Goal: Task Accomplishment & Management: Complete application form

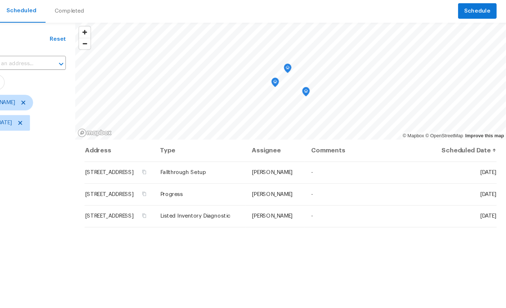
scroll to position [6, 0]
click at [0, 0] on icon at bounding box center [0, 0] width 0 height 0
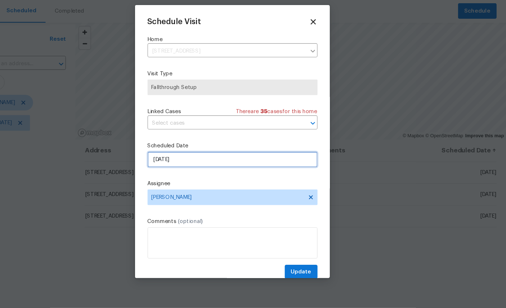
click at [191, 163] on input "[DATE]" at bounding box center [253, 170] width 157 height 14
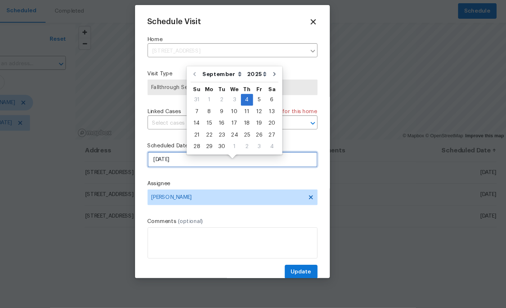
scroll to position [6, 0]
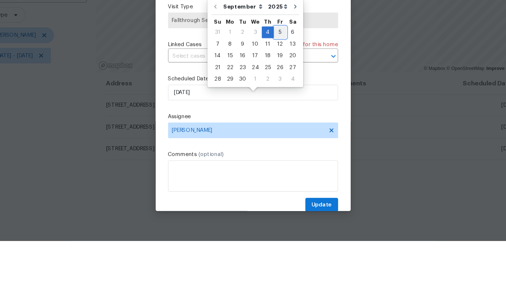
click at [272, 110] on div "5" at bounding box center [278, 115] width 12 height 10
type input "9/5/2025"
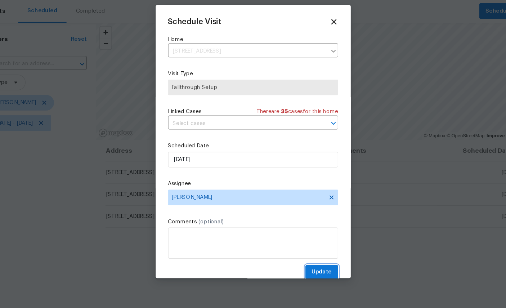
click at [307, 270] on span "Update" at bounding box center [316, 274] width 19 height 9
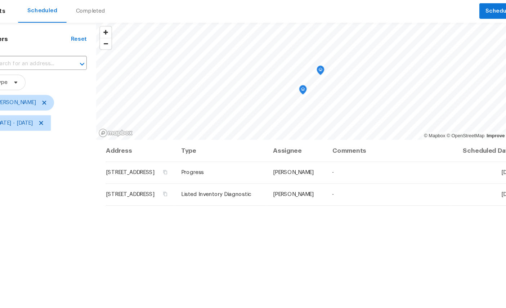
scroll to position [1, 0]
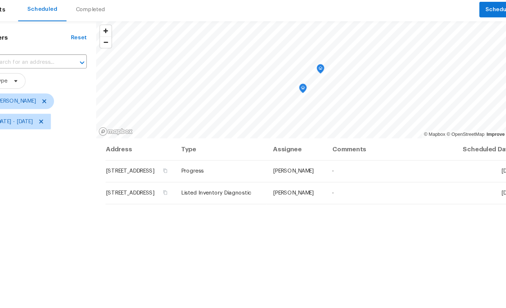
click at [69, 239] on div "Filters Reset ​ Type William Sparks Mon, Sep 01 - Thu, Sep 04" at bounding box center [54, 220] width 108 height 354
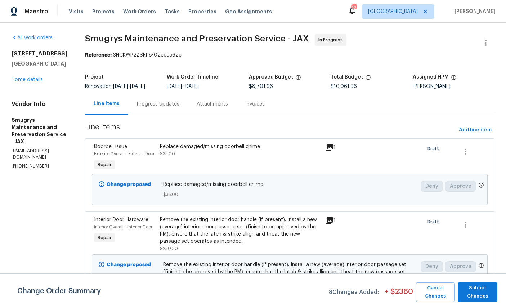
click at [25, 82] on link "Home details" at bounding box center [27, 79] width 31 height 5
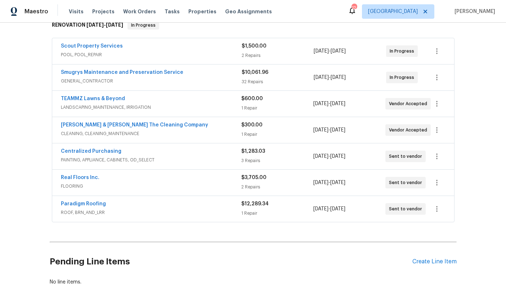
scroll to position [122, 0]
click at [427, 260] on div "Create Line Item" at bounding box center [434, 262] width 44 height 7
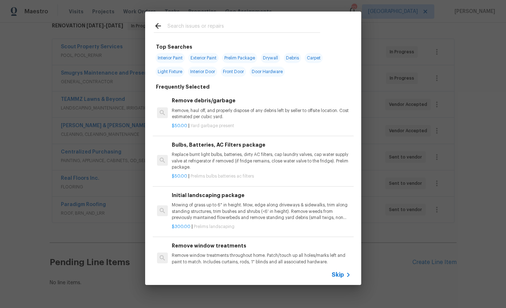
click at [240, 23] on input "text" at bounding box center [243, 27] width 153 height 11
type input "Door"
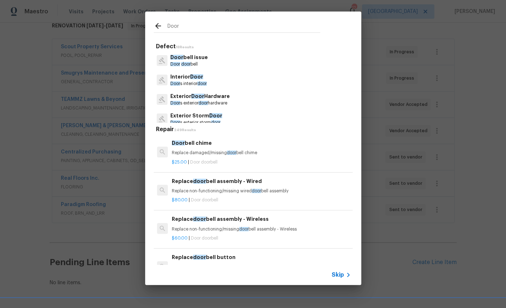
click at [187, 79] on p "Interior Door" at bounding box center [188, 77] width 36 height 8
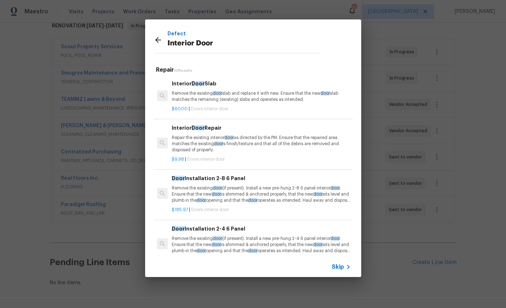
click at [220, 92] on span "door" at bounding box center [217, 93] width 9 height 4
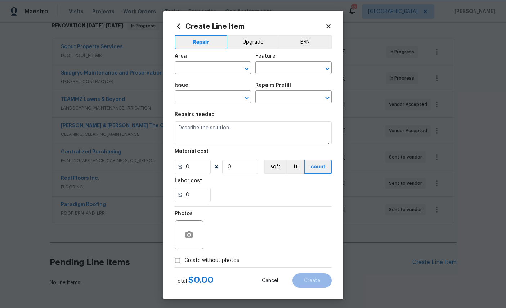
type input "Interior Door"
type input "Interior Door Slab $60.00"
type textarea "Remove the existing door slab and replace it with new. Ensure that the new door…"
type input "60"
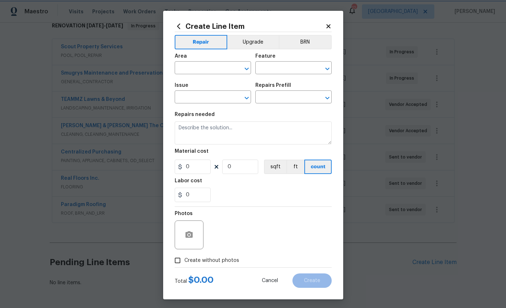
type input "1"
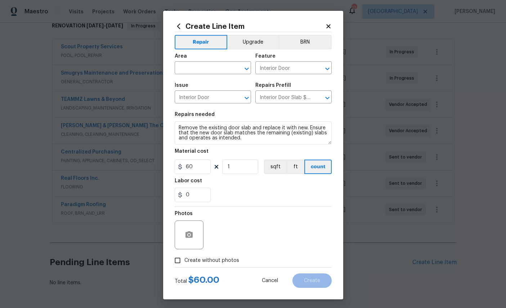
click at [202, 71] on input "text" at bounding box center [203, 68] width 56 height 11
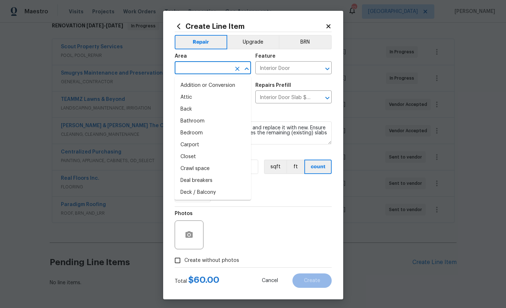
click at [213, 66] on input "text" at bounding box center [203, 68] width 56 height 11
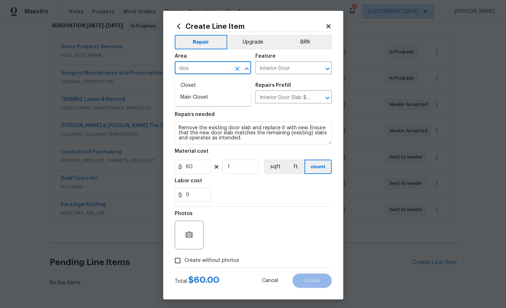
click at [227, 86] on li "Closet" at bounding box center [213, 86] width 76 height 12
type input "Closet"
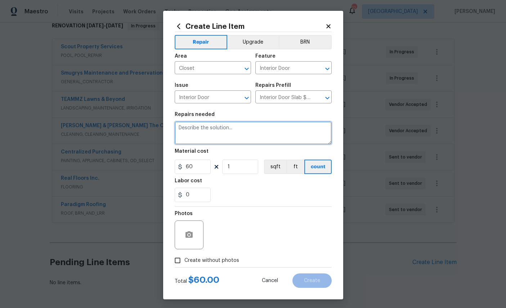
click at [211, 134] on textarea at bounding box center [253, 132] width 157 height 23
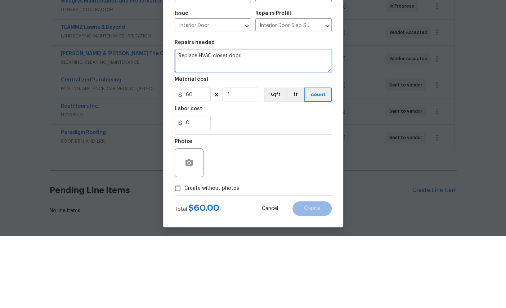
type textarea "Replace HVAC closet door."
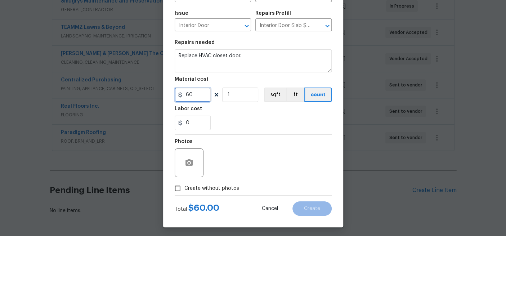
click at [203, 160] on input "60" at bounding box center [193, 167] width 36 height 14
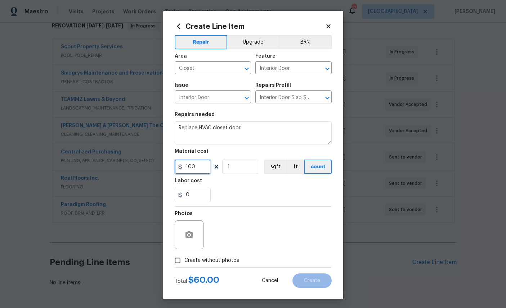
type input "100"
click at [189, 238] on icon "button" at bounding box center [188, 234] width 7 height 6
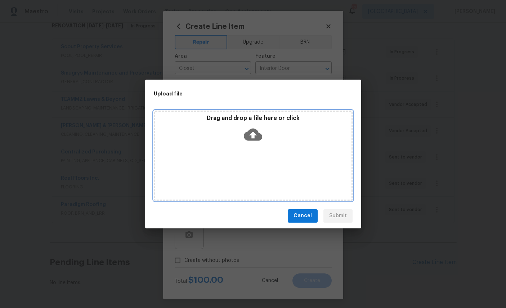
click at [257, 136] on icon at bounding box center [253, 134] width 18 height 12
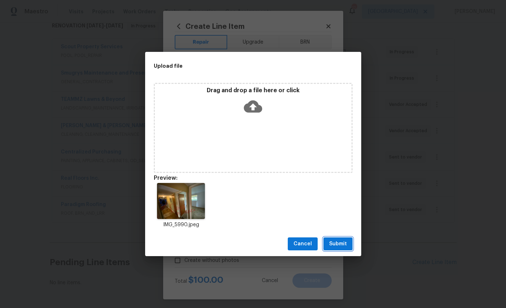
click at [339, 245] on span "Submit" at bounding box center [338, 243] width 18 height 9
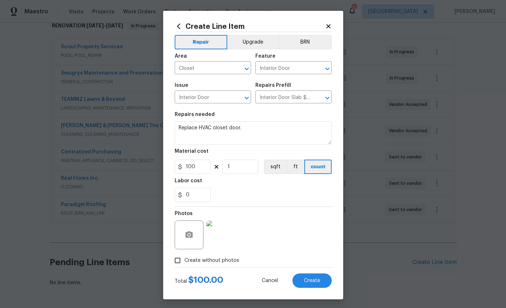
click at [314, 283] on span "Create" at bounding box center [312, 280] width 16 height 5
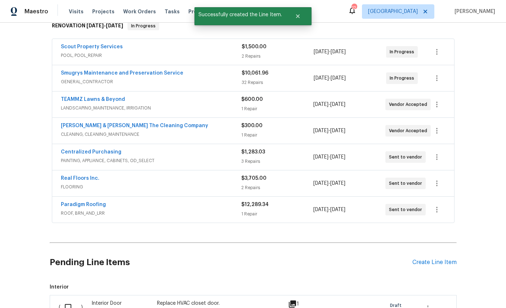
click at [435, 259] on div "Create Line Item" at bounding box center [434, 262] width 44 height 7
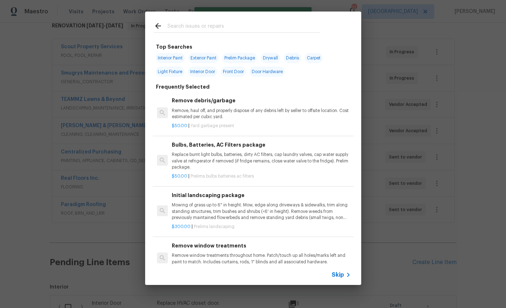
click at [211, 25] on input "text" at bounding box center [243, 27] width 153 height 11
type input "Plumb"
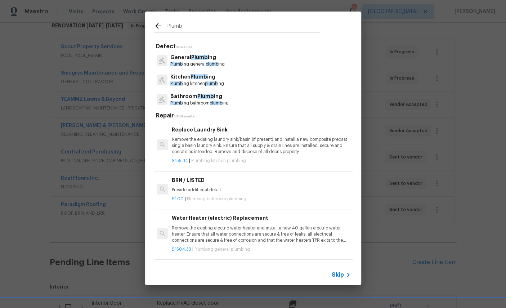
click at [196, 60] on span "Plumb" at bounding box center [199, 57] width 17 height 5
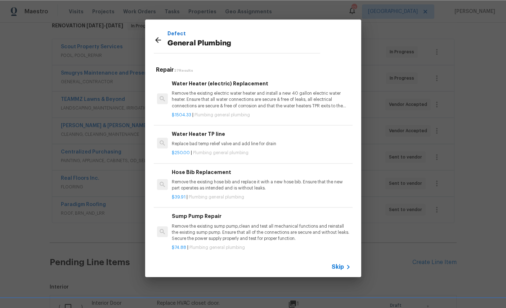
click at [238, 93] on p "Remove the existing electric water heater and install a new 40 gallon electric …" at bounding box center [261, 99] width 179 height 18
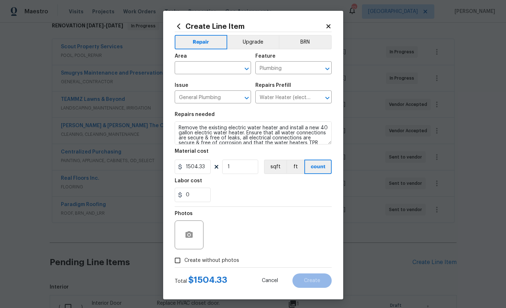
click at [205, 70] on input "text" at bounding box center [203, 68] width 56 height 11
click at [192, 107] on li "Garage" at bounding box center [213, 113] width 76 height 12
type input "Garage"
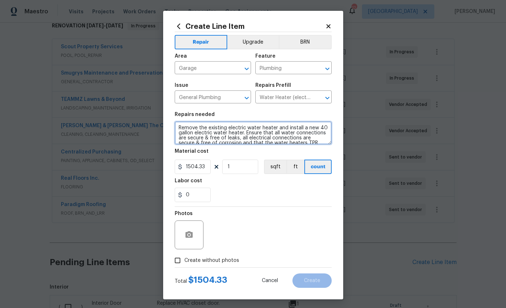
click at [189, 135] on textarea "Remove the existing electric water heater and install a new 40 gallon electric …" at bounding box center [253, 132] width 157 height 23
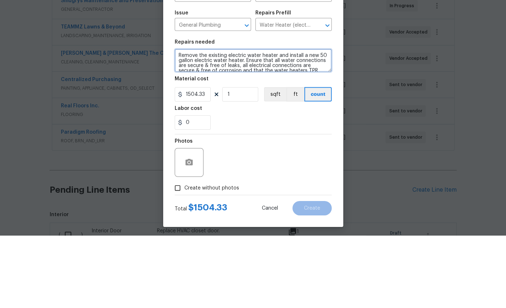
click at [256, 121] on textarea "Remove the existing electric water heater and install a new 50 gallon electric …" at bounding box center [253, 132] width 157 height 23
type textarea "Remove the existing electric water heater and install a new 50 gallon electric …"
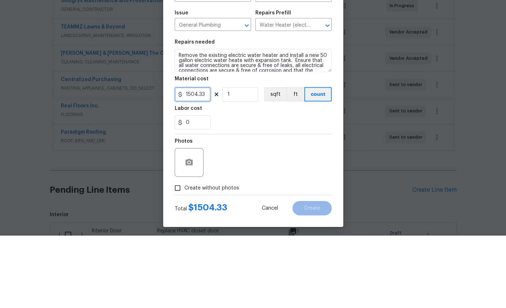
click at [205, 160] on input "1504.33" at bounding box center [193, 167] width 36 height 14
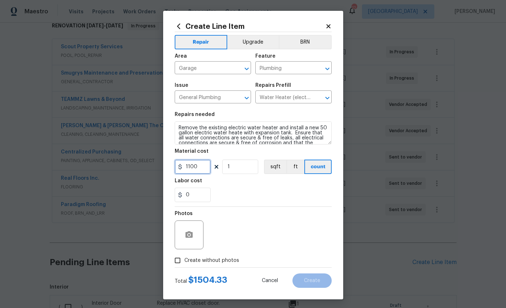
type input "1100"
click at [192, 243] on button "button" at bounding box center [188, 234] width 17 height 17
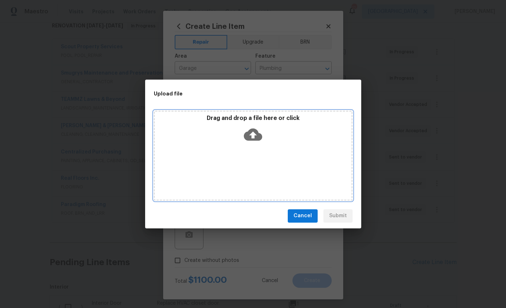
click at [248, 133] on icon at bounding box center [253, 134] width 18 height 12
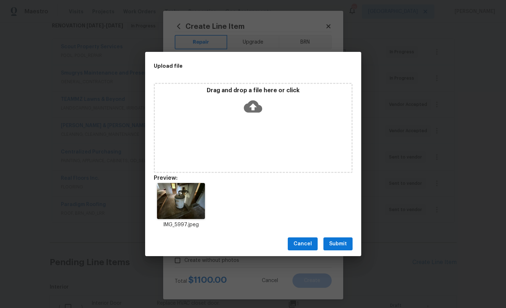
click at [344, 242] on span "Submit" at bounding box center [338, 243] width 18 height 9
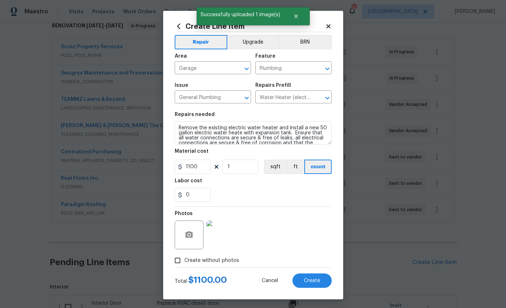
click at [314, 283] on span "Create" at bounding box center [312, 280] width 16 height 5
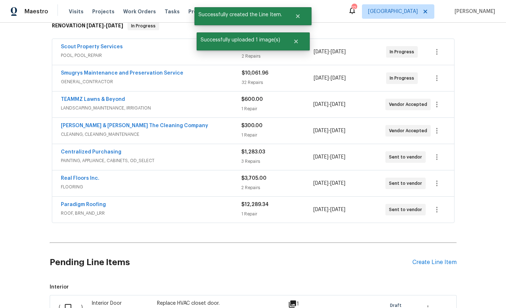
click at [435, 259] on div "Create Line Item" at bounding box center [434, 262] width 44 height 7
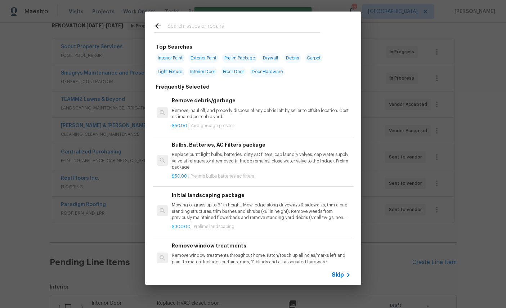
click at [236, 22] on input "text" at bounding box center [243, 27] width 153 height 11
type input "Plumb"
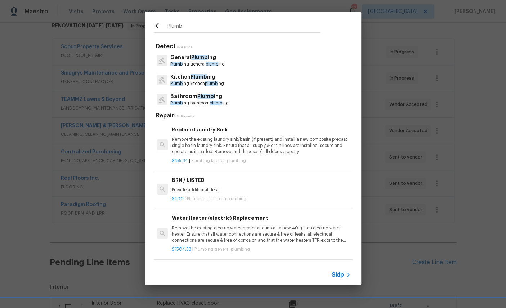
click at [191, 58] on span "Plumb" at bounding box center [199, 57] width 17 height 5
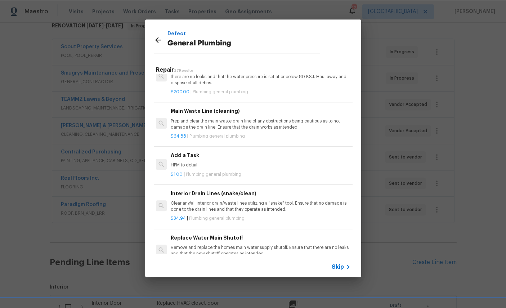
scroll to position [742, 1]
click at [309, 162] on p "HPM to detail" at bounding box center [260, 165] width 179 height 6
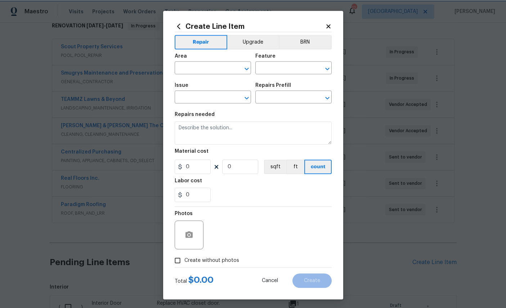
type input "Plumbing"
type input "General Plumbing"
type input "Add a Task $1.00"
type textarea "HPM to detail"
type input "1"
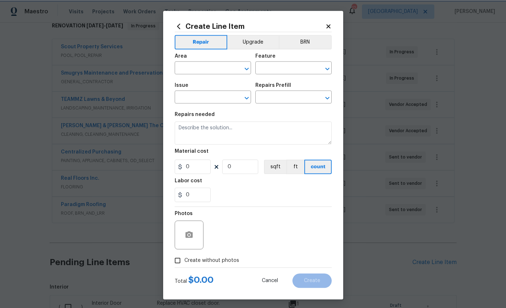
type input "1"
click at [213, 69] on input "text" at bounding box center [203, 68] width 56 height 11
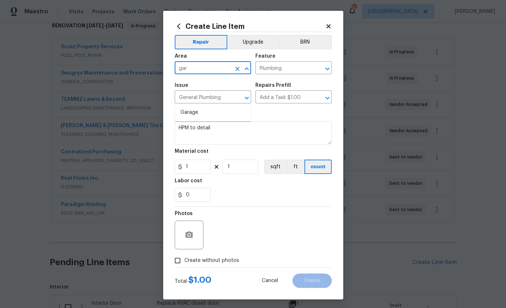
click at [191, 107] on li "Garage" at bounding box center [213, 113] width 76 height 12
type input "Garage"
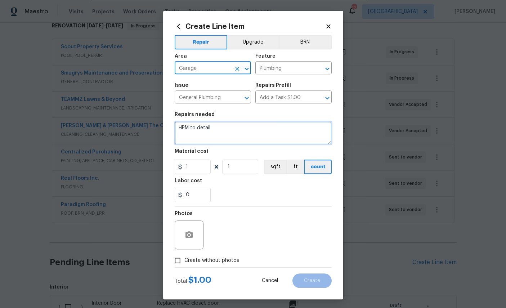
click at [238, 132] on textarea "HPM to detail" at bounding box center [253, 132] width 157 height 23
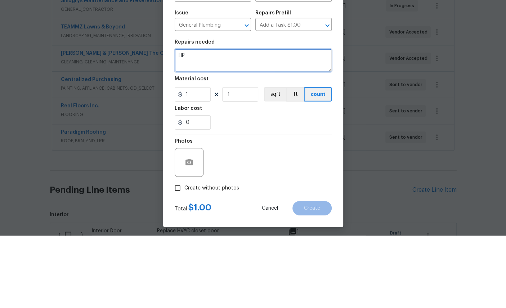
type textarea "H"
type textarea "Relocate water heater and pipes to left corner of garage"
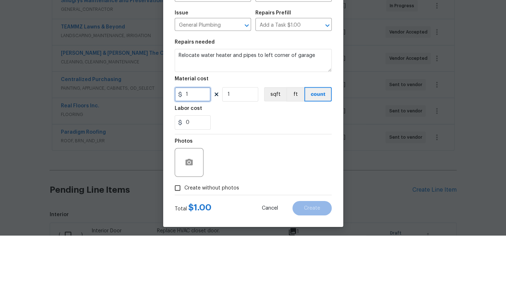
click at [199, 160] on input "1" at bounding box center [193, 167] width 36 height 14
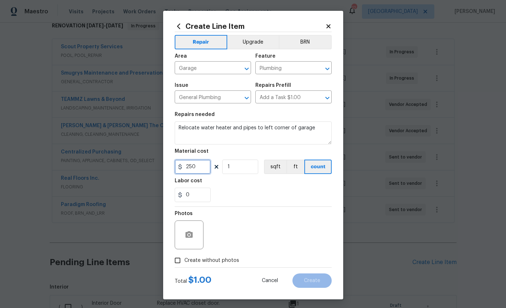
type input "250"
click at [189, 236] on circle "button" at bounding box center [189, 235] width 2 height 2
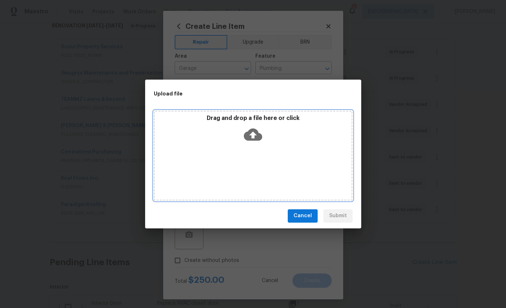
click at [252, 133] on icon at bounding box center [253, 134] width 18 height 18
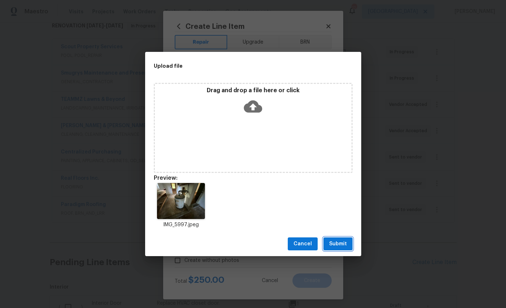
click at [342, 246] on span "Submit" at bounding box center [338, 243] width 18 height 9
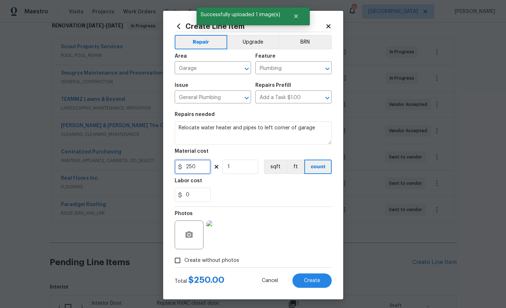
click at [204, 165] on input "250" at bounding box center [193, 167] width 36 height 14
click at [312, 283] on span "Create" at bounding box center [312, 280] width 16 height 5
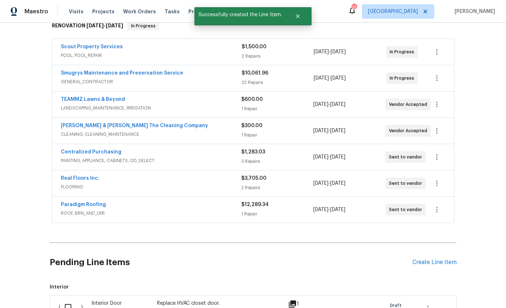
click at [432, 259] on div "Create Line Item" at bounding box center [434, 262] width 44 height 7
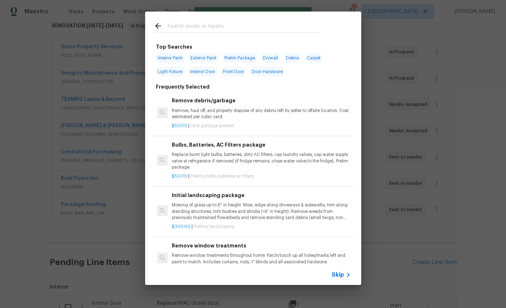
click at [226, 25] on input "text" at bounding box center [243, 27] width 153 height 11
type input "Ele"
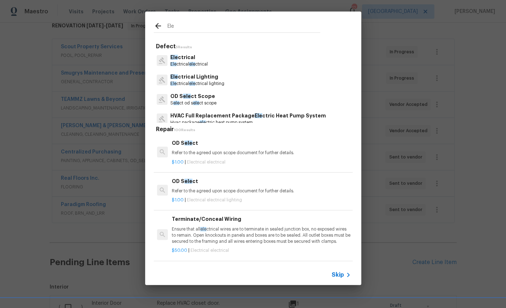
click at [183, 61] on p "Ele ctrical ele ctrical" at bounding box center [188, 64] width 37 height 6
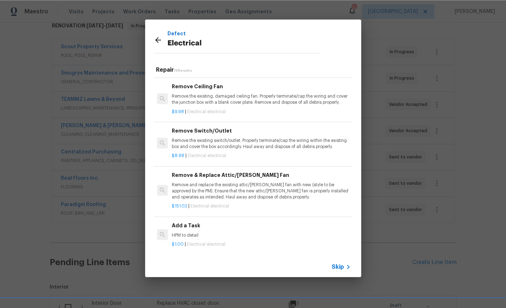
scroll to position [357, 0]
click at [281, 232] on p "HPM to detail" at bounding box center [261, 235] width 179 height 6
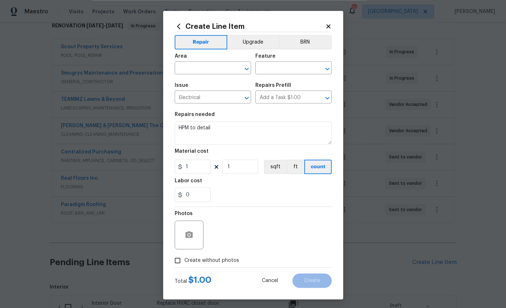
scroll to position [27, 0]
click at [211, 66] on input "text" at bounding box center [203, 68] width 56 height 11
click at [202, 107] on li "Garage" at bounding box center [213, 113] width 76 height 12
type input "Garage"
click at [286, 68] on input "text" at bounding box center [283, 68] width 56 height 11
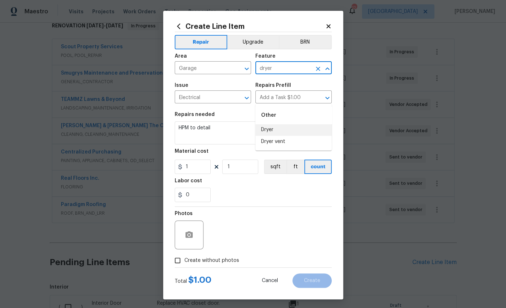
click at [273, 124] on li "Dryer" at bounding box center [293, 130] width 76 height 12
type input "Dryer"
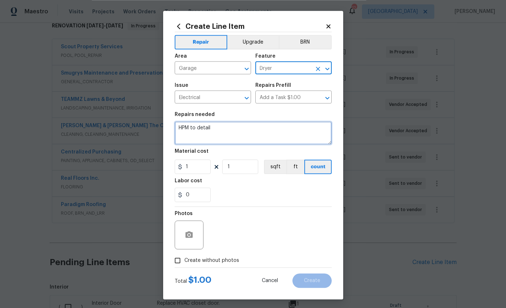
click at [233, 132] on textarea "HPM to detail" at bounding box center [253, 132] width 157 height 23
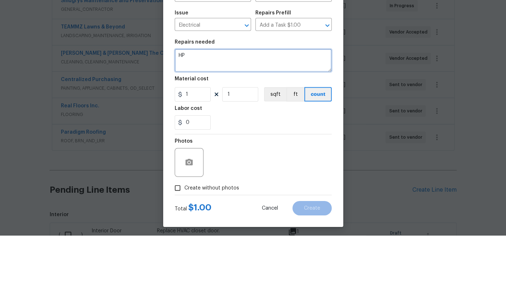
type textarea "H"
type textarea "Relocate electrical wiring for dryer to opposite wall."
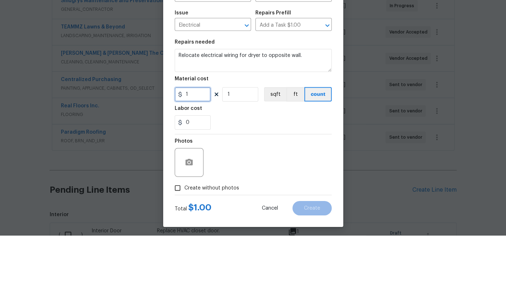
click at [203, 160] on input "1" at bounding box center [193, 167] width 36 height 14
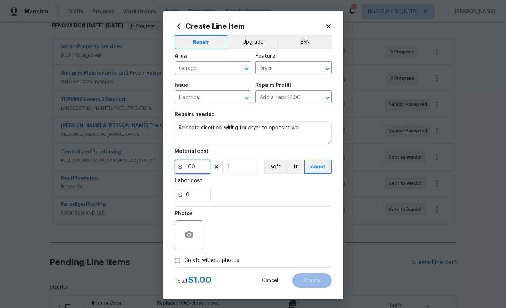
type input "100"
click at [188, 236] on circle "button" at bounding box center [189, 235] width 2 height 2
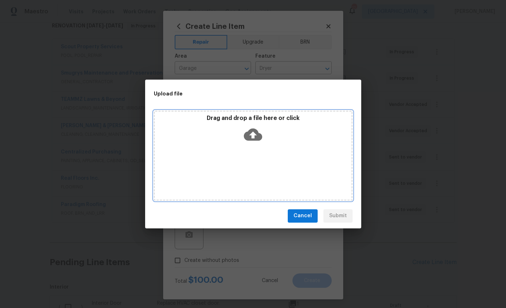
click at [258, 137] on icon at bounding box center [253, 134] width 18 height 12
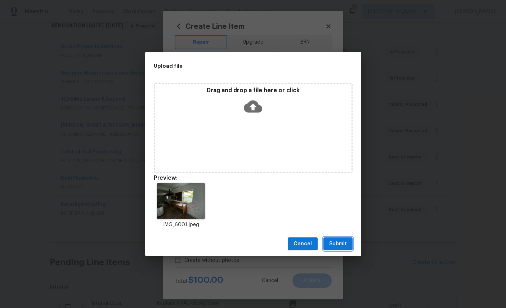
click at [343, 247] on span "Submit" at bounding box center [338, 243] width 18 height 9
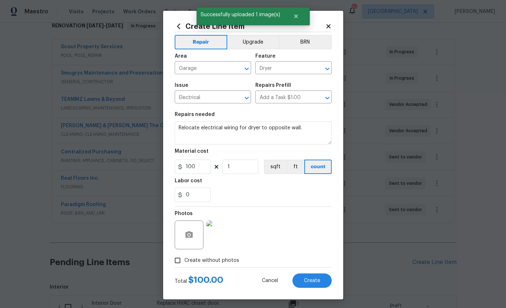
click at [315, 288] on button "Create" at bounding box center [311, 280] width 39 height 14
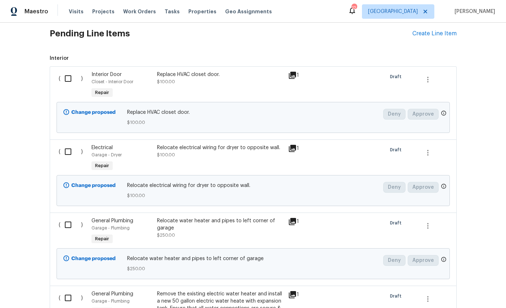
scroll to position [355, 0]
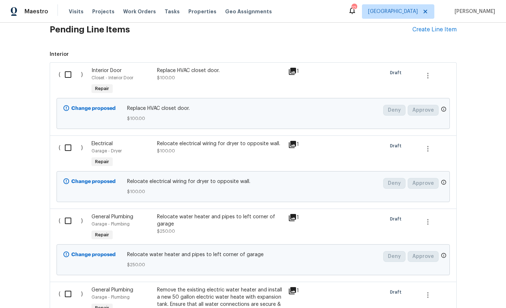
click at [100, 147] on div "Garage - Dryer" at bounding box center [121, 150] width 61 height 7
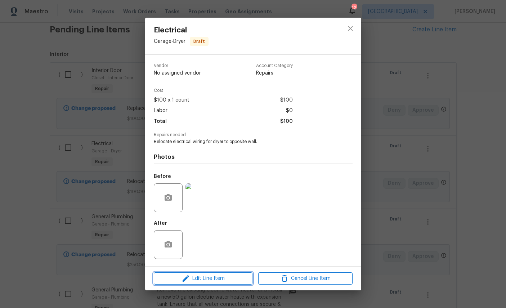
click at [221, 283] on span "Edit Line Item" at bounding box center [203, 278] width 94 height 9
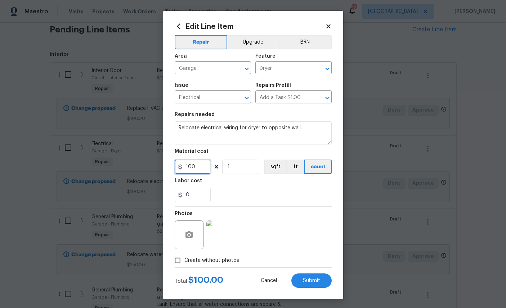
click at [202, 172] on input "100" at bounding box center [193, 167] width 36 height 14
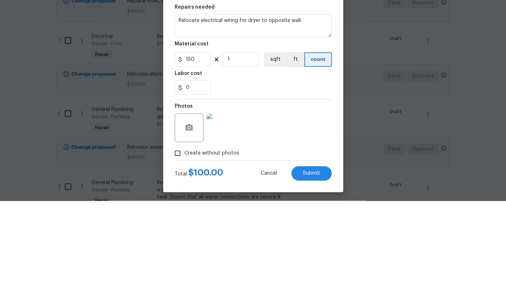
scroll to position [27, 0]
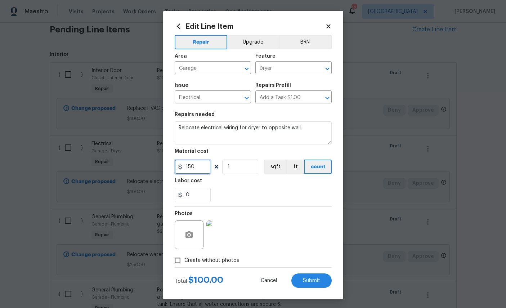
type input "150"
click at [301, 206] on section "Repairs needed Relocate electrical wiring for dryer to opposite wall. Material …" at bounding box center [253, 157] width 157 height 99
click at [318, 283] on span "Submit" at bounding box center [311, 280] width 17 height 5
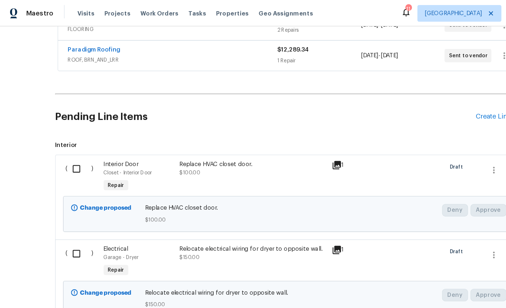
scroll to position [253, 0]
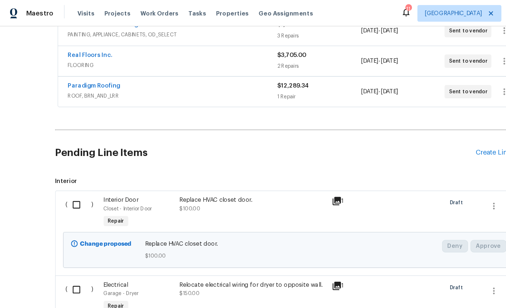
click at [417, 130] on div "Create Line Item" at bounding box center [434, 131] width 44 height 7
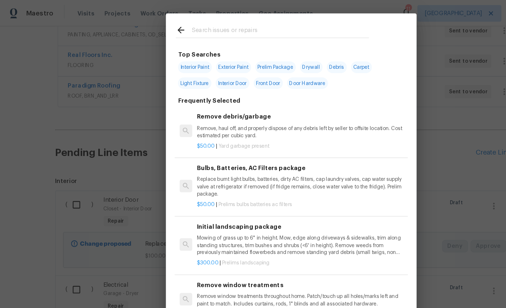
click at [233, 24] on input "text" at bounding box center [243, 27] width 153 height 11
type input "Ext"
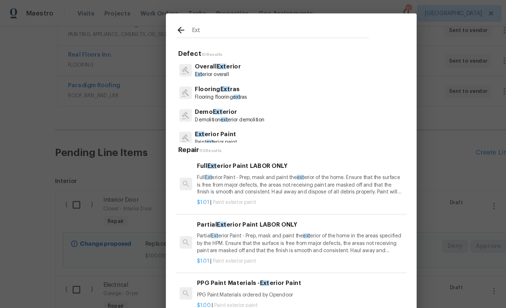
click at [189, 61] on p "Overall Ext erior" at bounding box center [190, 58] width 40 height 8
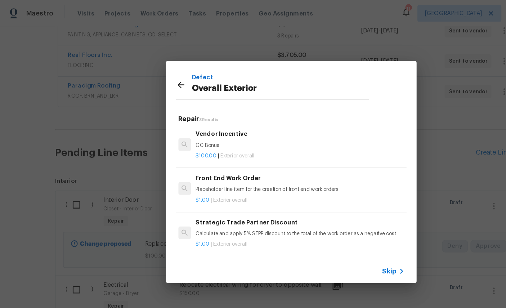
scroll to position [1, 1]
click at [220, 72] on p "Overall Exterior" at bounding box center [243, 77] width 153 height 12
click at [158, 74] on icon at bounding box center [158, 73] width 9 height 9
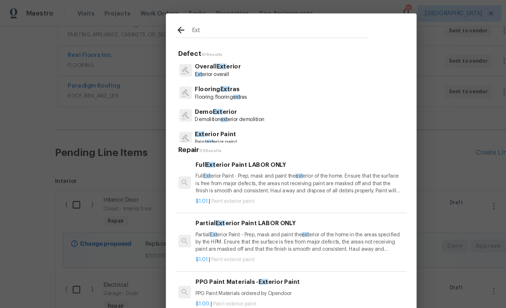
click at [208, 23] on input "Ext" at bounding box center [243, 27] width 153 height 11
click at [191, 117] on p "Ext erior Paint" at bounding box center [188, 116] width 36 height 8
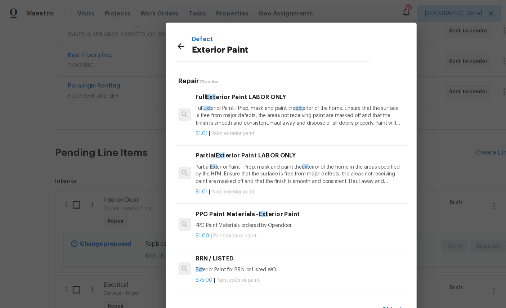
scroll to position [0, 1]
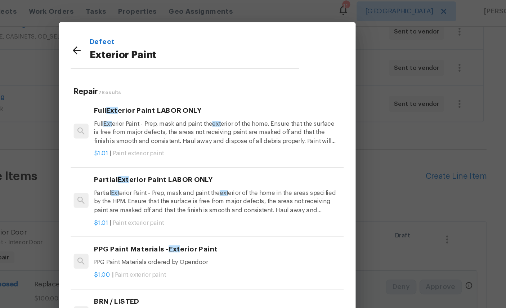
click at [171, 149] on p "Partial Ext erior Paint - Prep, mask and paint the ext erior of the home in the…" at bounding box center [260, 150] width 179 height 18
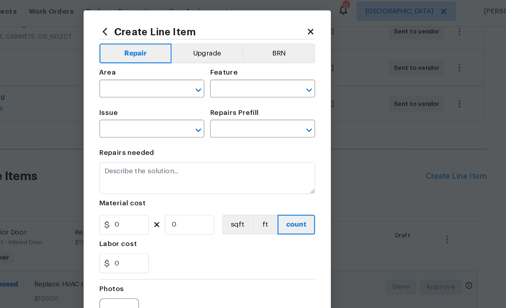
type input "Overall Paint"
type input "Exterior Paint"
type input "Partial Exterior Paint LABOR ONLY $1.01"
type textarea "Partial Exterior Paint - Prep, mask and paint the exterior of the home in the a…"
type input "1.01"
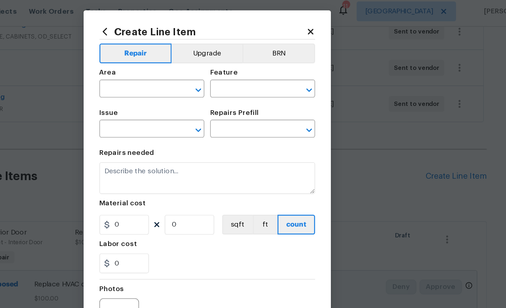
type input "1"
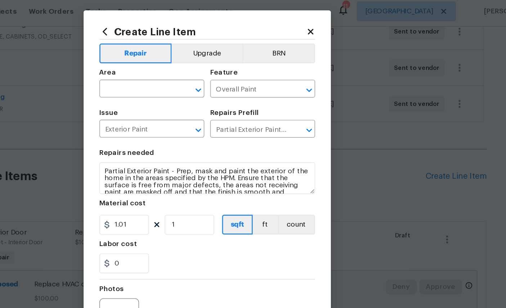
click at [175, 65] on input "text" at bounding box center [203, 68] width 56 height 11
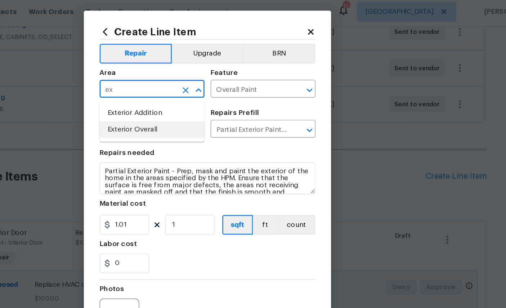
click at [175, 92] on li "Exterior Overall" at bounding box center [213, 97] width 76 height 12
type input "Exterior Overall"
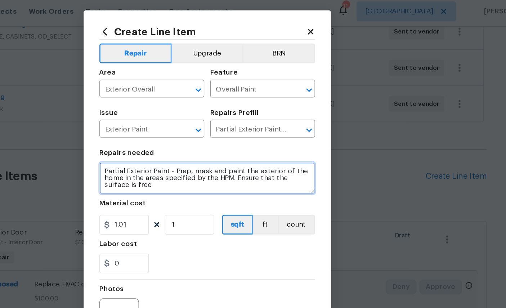
scroll to position [0, 0]
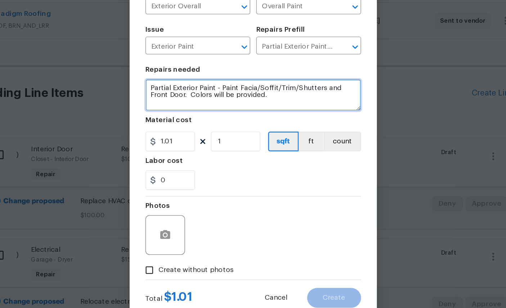
type textarea "Partial Exterior Paint - Paint Facia/Soffit/Trim/Shutters and Front Door. Color…"
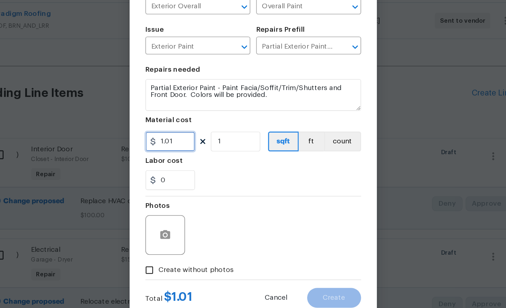
scroll to position [16, 0]
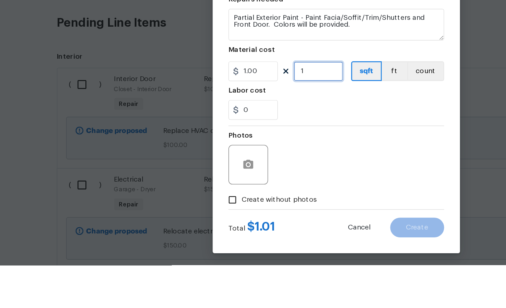
type input "1"
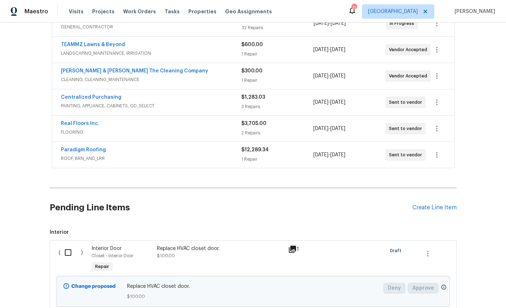
scroll to position [243, 0]
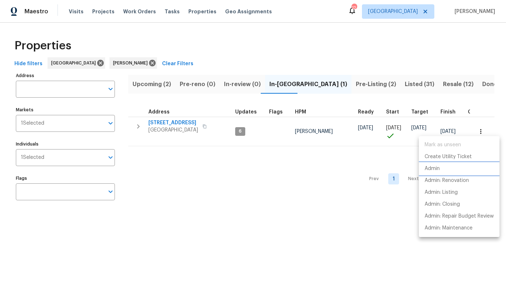
click at [434, 169] on p "Admin" at bounding box center [432, 169] width 15 height 8
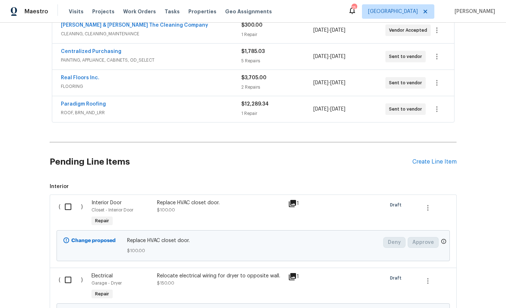
scroll to position [244, 0]
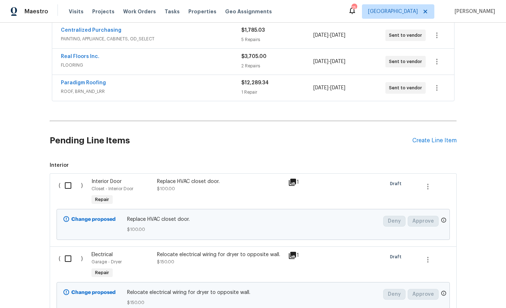
click at [429, 142] on div "Create Line Item" at bounding box center [434, 140] width 44 height 7
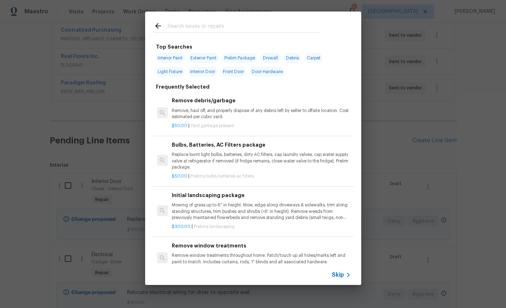
click at [234, 25] on input "text" at bounding box center [243, 27] width 153 height 11
type input "Ext"
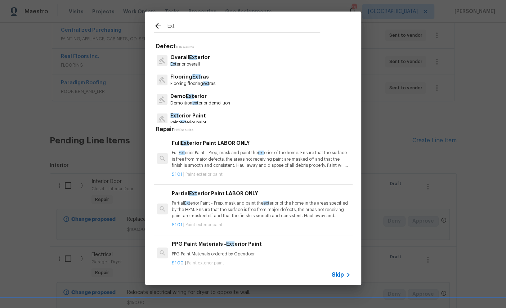
click at [197, 115] on p "Ext erior Paint" at bounding box center [188, 116] width 36 height 8
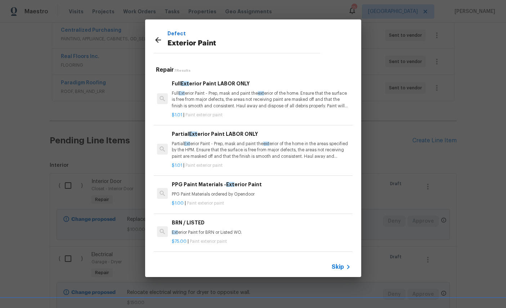
click at [243, 144] on p "Partial Ext erior Paint - Prep, mask and paint the ext erior of the home in the…" at bounding box center [261, 150] width 179 height 18
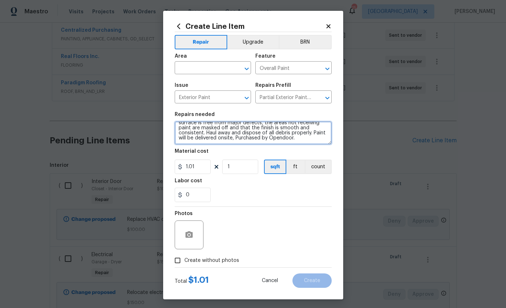
scroll to position [0, 0]
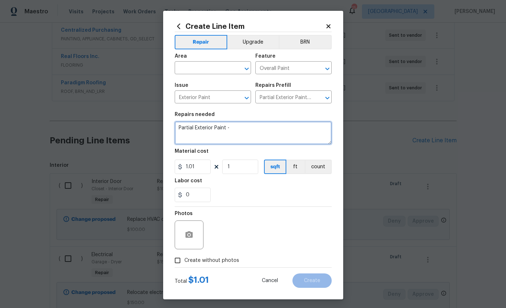
click at [272, 136] on textarea "Partial Exterior Paint -" at bounding box center [253, 132] width 157 height 23
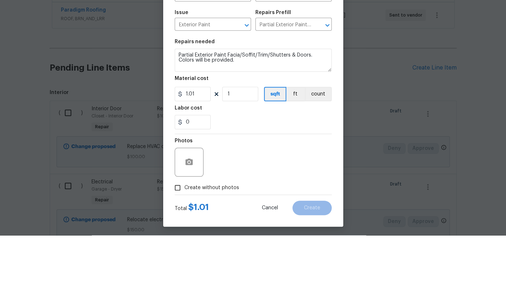
scroll to position [27, 0]
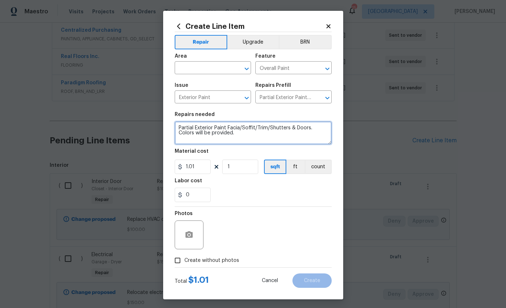
type textarea "Partial Exterior Paint Facia/Soffit/Trim/Shutters & Doors. Colors will be provi…"
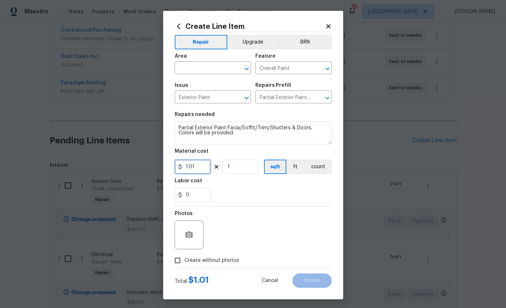
click at [205, 174] on input "1.01" at bounding box center [193, 167] width 36 height 14
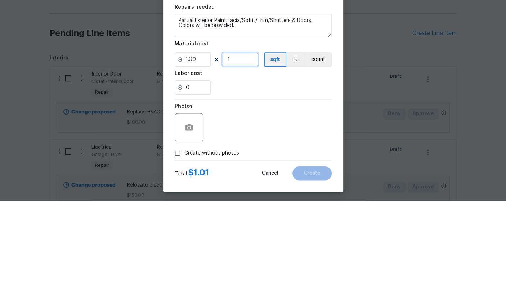
click at [242, 160] on input "1" at bounding box center [240, 167] width 36 height 14
type input "1"
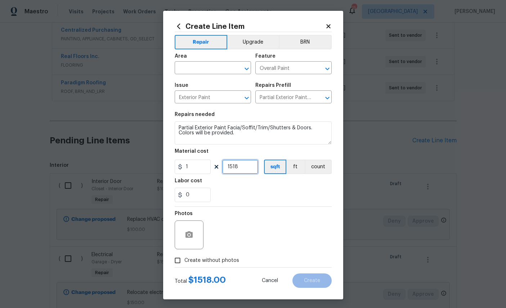
type input "1518"
click at [194, 239] on button "button" at bounding box center [188, 234] width 17 height 17
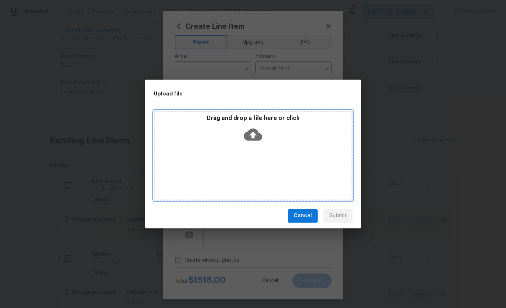
click at [257, 139] on icon at bounding box center [253, 134] width 18 height 12
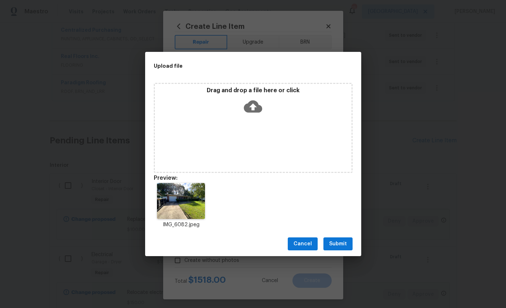
click at [351, 245] on button "Submit" at bounding box center [337, 243] width 29 height 13
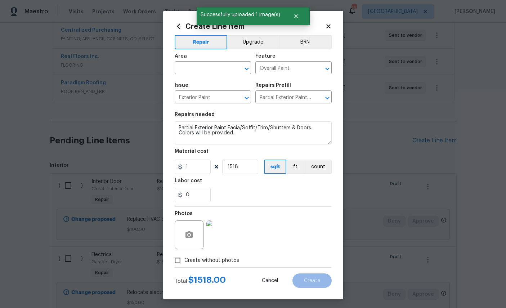
click at [203, 73] on input "text" at bounding box center [203, 68] width 56 height 11
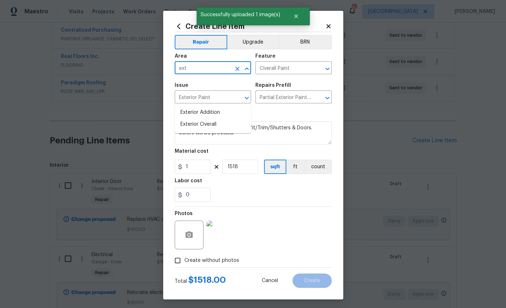
click at [203, 118] on li "Exterior Overall" at bounding box center [213, 124] width 76 height 12
type input "Exterior Overall"
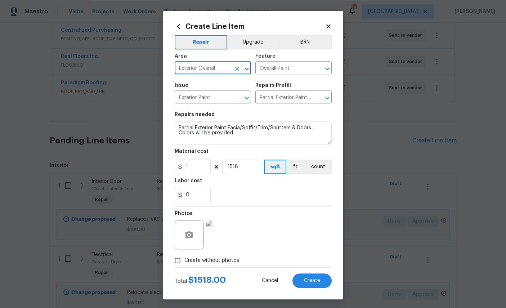
click at [302, 288] on button "Create" at bounding box center [311, 280] width 39 height 14
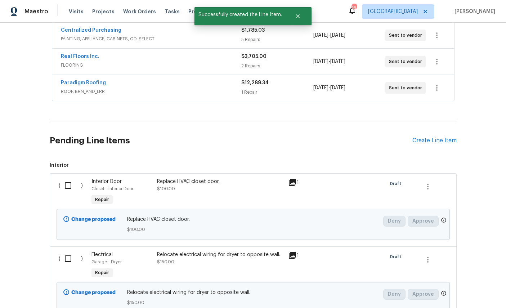
click at [442, 137] on div "Create Line Item" at bounding box center [434, 140] width 44 height 7
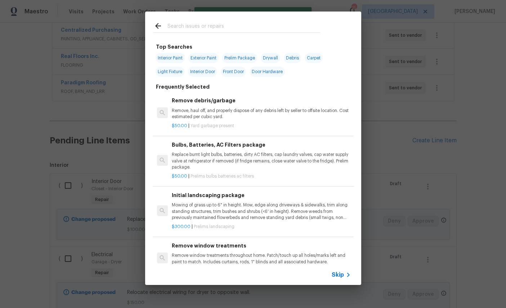
click at [228, 28] on input "text" at bounding box center [243, 27] width 153 height 11
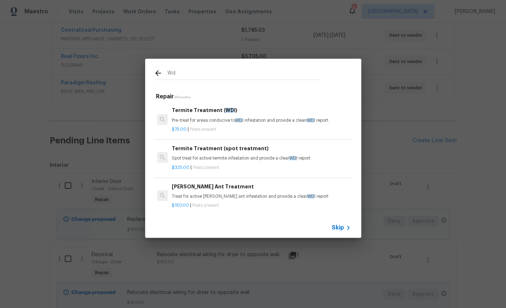
type input "W"
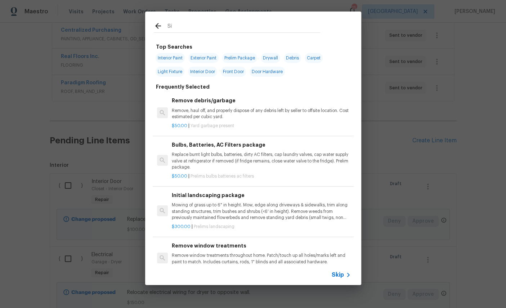
type input "S"
type input "Facia"
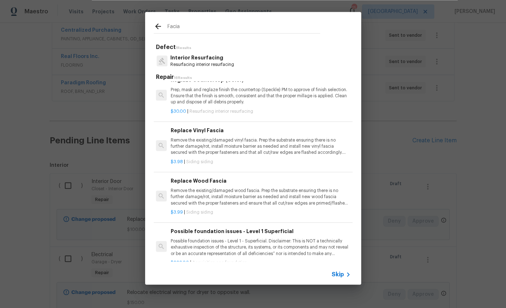
scroll to position [275, 1]
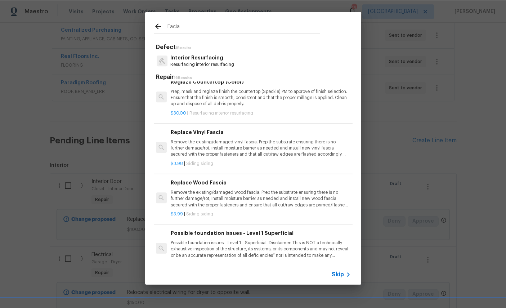
click at [268, 191] on p "Remove the existing/damaged wood fascia. Prep the substrate ensuring there is n…" at bounding box center [260, 198] width 179 height 18
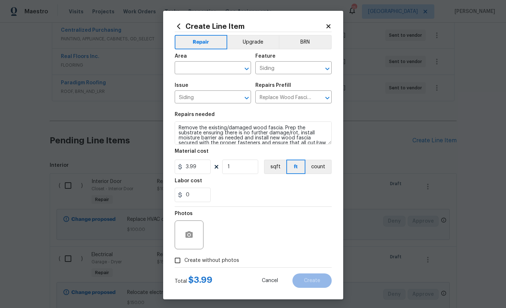
click at [210, 70] on input "text" at bounding box center [203, 68] width 56 height 11
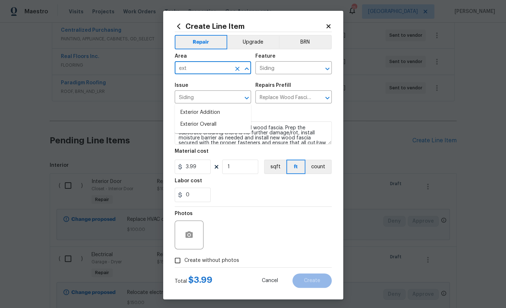
click at [205, 118] on li "Exterior Overall" at bounding box center [213, 124] width 76 height 12
type input "Exterior Overall"
click at [202, 172] on input "3.99" at bounding box center [193, 167] width 36 height 14
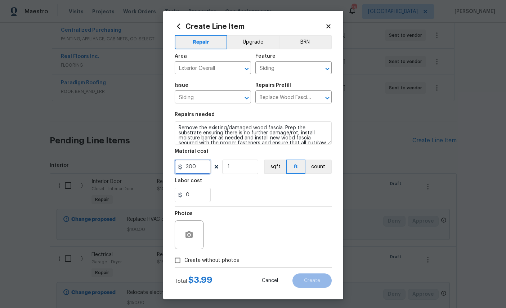
type input "300"
click at [197, 238] on button "button" at bounding box center [188, 234] width 17 height 17
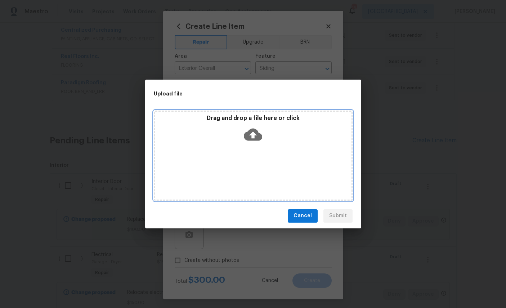
click at [257, 139] on icon at bounding box center [253, 134] width 18 height 12
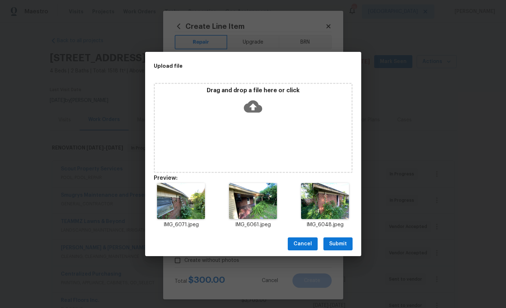
scroll to position [244, 0]
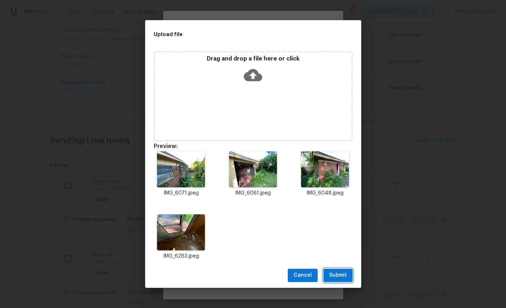
click at [345, 281] on button "Submit" at bounding box center [337, 275] width 29 height 13
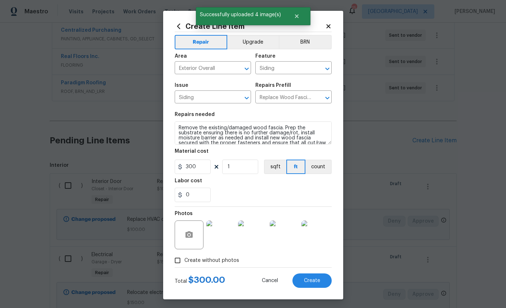
click at [316, 283] on span "Create" at bounding box center [312, 280] width 16 height 5
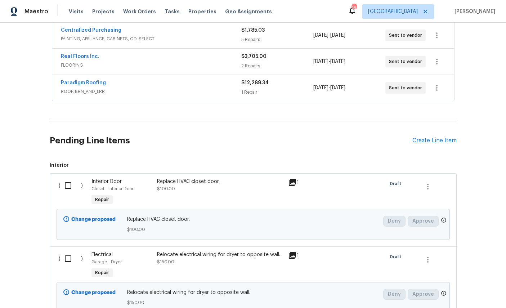
scroll to position [27, 0]
click at [431, 137] on div "Create Line Item" at bounding box center [434, 140] width 44 height 7
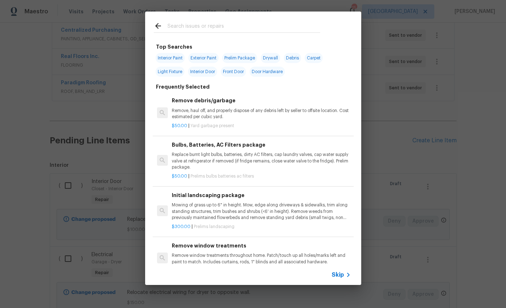
click at [217, 27] on input "text" at bounding box center [243, 27] width 153 height 11
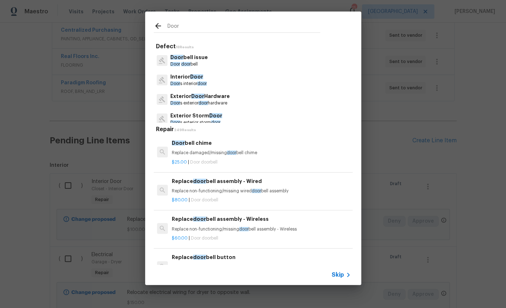
type input "Doors"
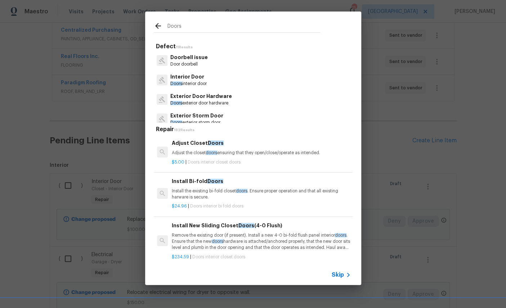
click at [193, 78] on p "Interior Door" at bounding box center [188, 77] width 36 height 8
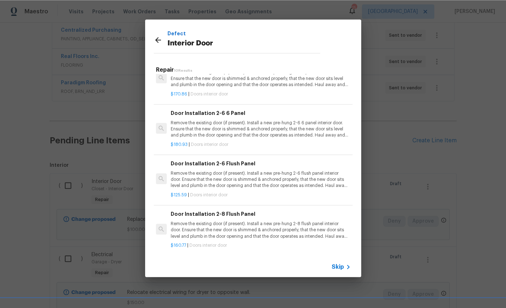
scroll to position [166, 1]
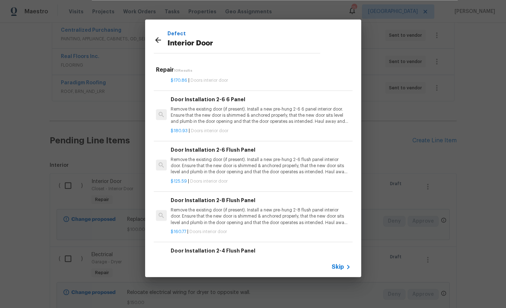
scroll to position [179, 1]
click at [267, 162] on p "Remove the existing door (if present). Install a new pre-hung 2-6 flush panel i…" at bounding box center [260, 166] width 179 height 18
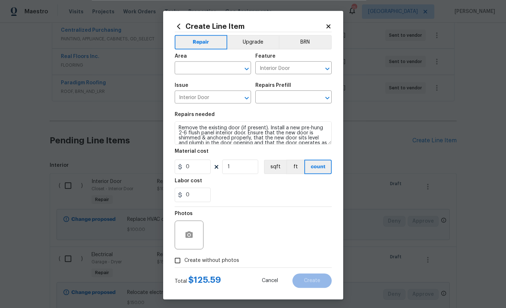
type input "Door Installation 2-6 Flush Panel $125.59"
type input "125.59"
click at [192, 70] on input "text" at bounding box center [203, 68] width 56 height 11
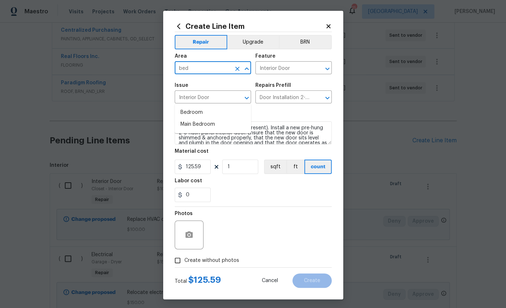
click at [193, 107] on li "Bedroom" at bounding box center [213, 113] width 76 height 12
type input "Bedroom"
click at [202, 168] on input "125.59" at bounding box center [193, 167] width 36 height 14
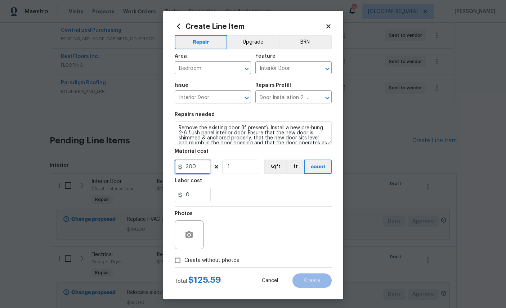
type input "300"
click at [197, 237] on button "button" at bounding box center [188, 234] width 17 height 17
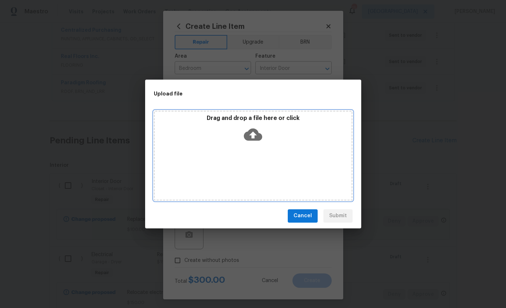
click at [262, 137] on div "Drag and drop a file here or click" at bounding box center [253, 130] width 197 height 31
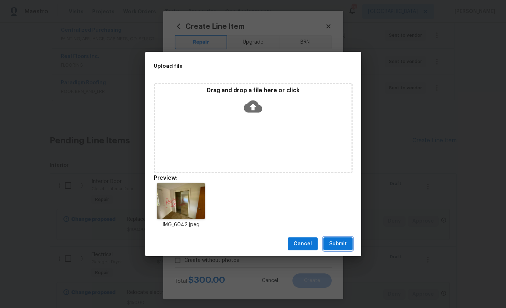
click at [336, 243] on span "Submit" at bounding box center [338, 243] width 18 height 9
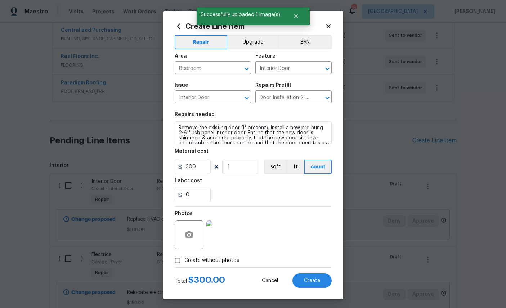
click at [319, 283] on span "Create" at bounding box center [312, 280] width 16 height 5
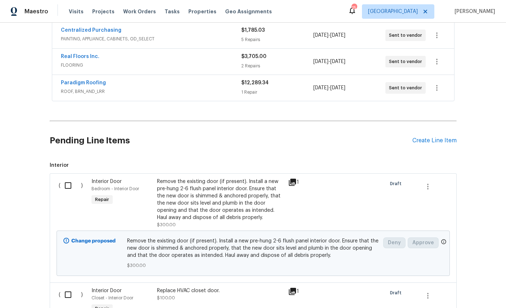
click at [431, 137] on div "Create Line Item" at bounding box center [434, 140] width 44 height 7
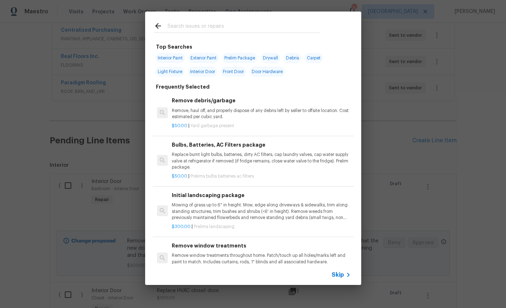
click at [215, 26] on input "text" at bounding box center [243, 27] width 153 height 11
type input "Dryer"
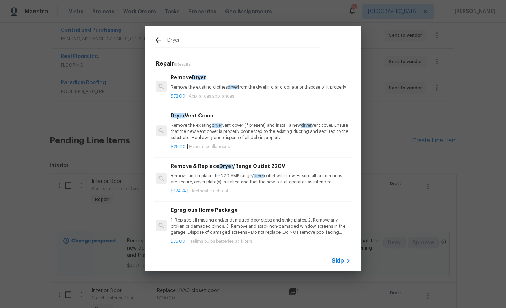
scroll to position [0, 1]
click at [257, 132] on p "Remove the existing dryer vent cover (if present) and install a new dryer vent …" at bounding box center [260, 131] width 179 height 18
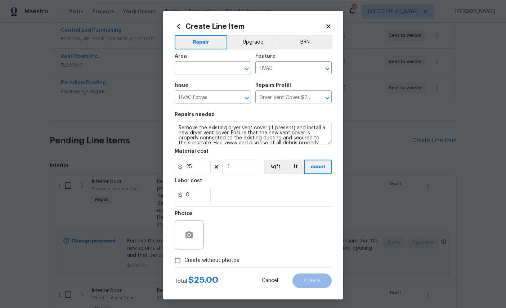
scroll to position [27, 0]
click at [206, 62] on div "Area" at bounding box center [213, 58] width 76 height 9
click at [320, 68] on icon "Clear" at bounding box center [317, 68] width 7 height 7
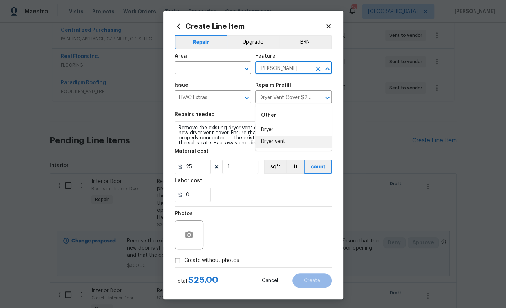
click at [284, 136] on li "Dryer vent" at bounding box center [293, 142] width 76 height 12
type input "Dryer vent"
click at [216, 64] on input "text" at bounding box center [203, 68] width 56 height 11
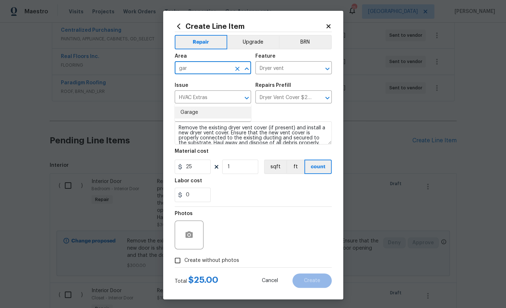
click at [194, 107] on li "Garage" at bounding box center [213, 113] width 76 height 12
type input "Garage"
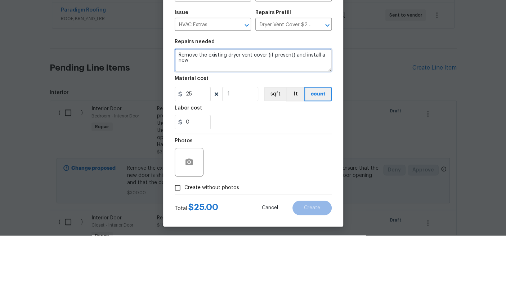
click at [198, 121] on textarea "Remove the existing dryer vent cover (if present) and install a new" at bounding box center [253, 132] width 157 height 23
click at [202, 121] on textarea "Remove the existing dryer vent cover (if present) and install a new" at bounding box center [253, 132] width 157 height 23
type textarea "Remove"
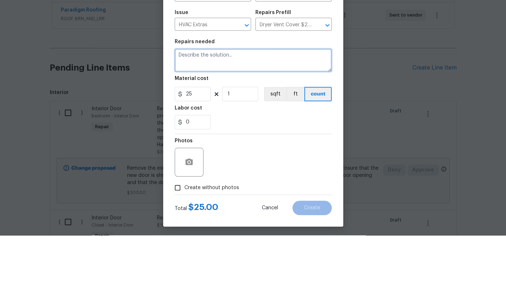
click at [237, 94] on icon "Clear" at bounding box center [237, 97] width 7 height 7
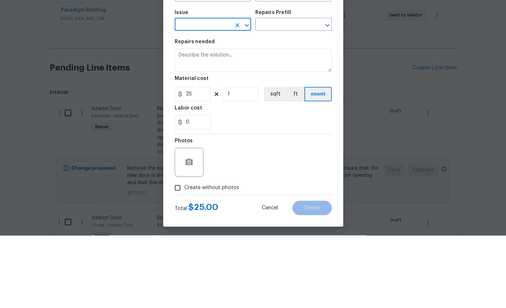
click at [211, 92] on input "text" at bounding box center [203, 97] width 56 height 11
type input "d"
click at [194, 154] on li "Drywall" at bounding box center [213, 160] width 76 height 12
type input "Drywall"
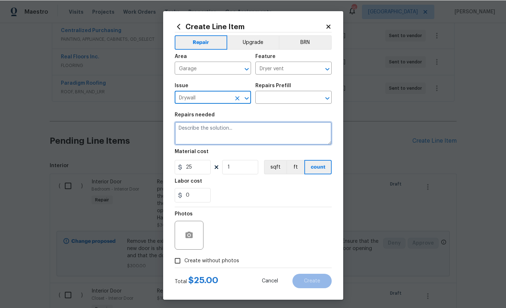
click at [239, 134] on textarea at bounding box center [253, 132] width 157 height 23
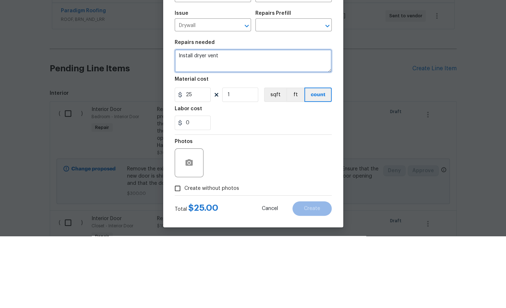
type textarea "Install dryer vent"
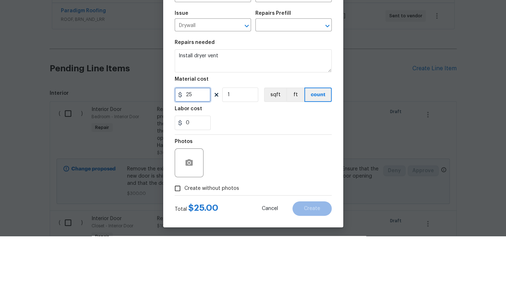
click at [202, 160] on input "25" at bounding box center [193, 167] width 36 height 14
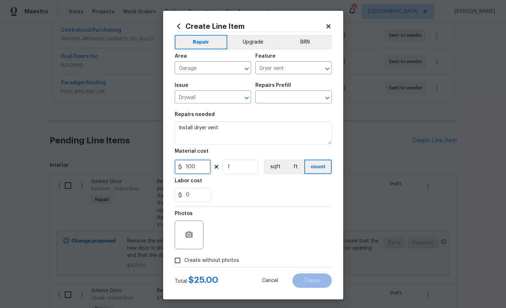
type input "100"
click at [190, 238] on icon "button" at bounding box center [188, 234] width 7 height 6
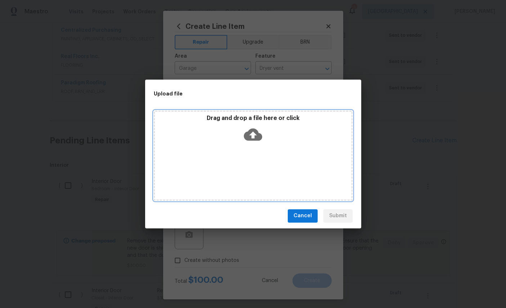
click at [260, 132] on icon at bounding box center [253, 134] width 18 height 18
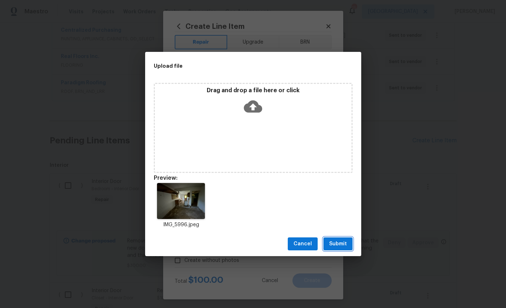
click at [341, 247] on span "Submit" at bounding box center [338, 243] width 18 height 9
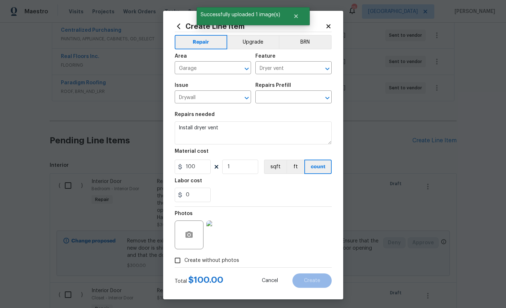
click at [292, 94] on input "text" at bounding box center [283, 97] width 56 height 11
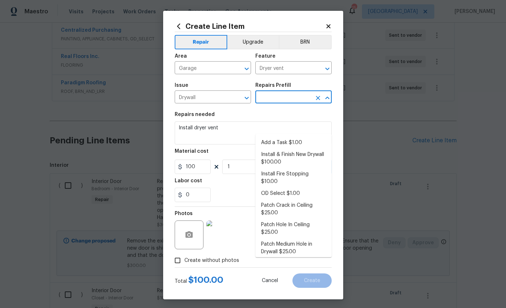
click at [283, 100] on input "text" at bounding box center [283, 97] width 56 height 11
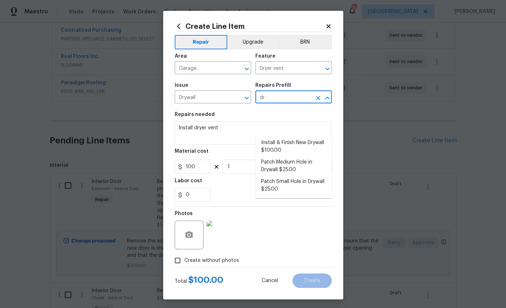
type input "d"
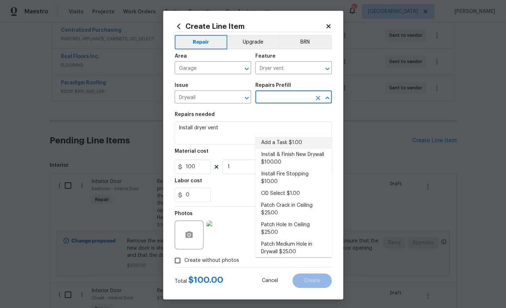
click at [287, 137] on li "Add a Task $1.00" at bounding box center [293, 143] width 76 height 12
type input "Add a Task $1.00"
type input "Walls and Ceiling"
type textarea "HPM to detail"
type input "Add a Task $1.00"
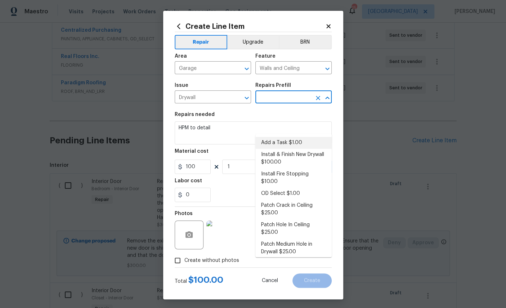
type input "1"
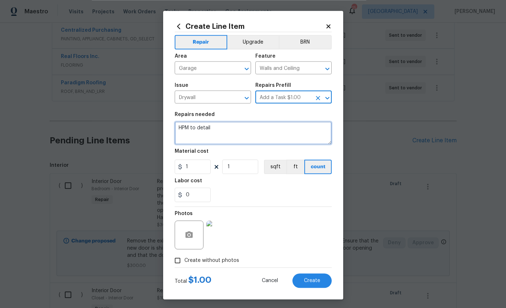
click at [236, 135] on textarea "HPM to detail" at bounding box center [253, 132] width 157 height 23
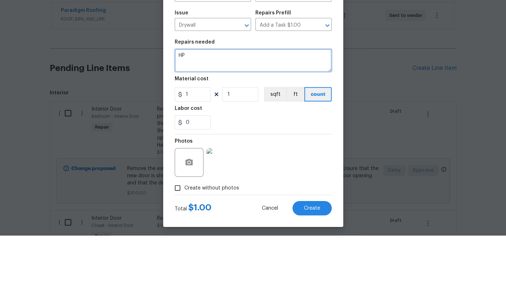
type textarea "H"
type textarea "Install Dryer vent system in garage"
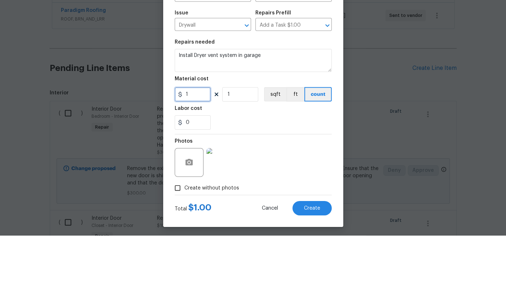
click at [194, 160] on input "1" at bounding box center [193, 167] width 36 height 14
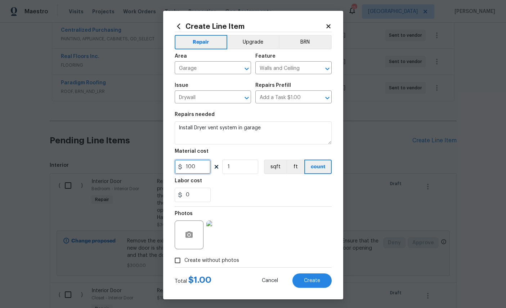
type input "100"
click at [317, 282] on span "Create" at bounding box center [312, 280] width 16 height 5
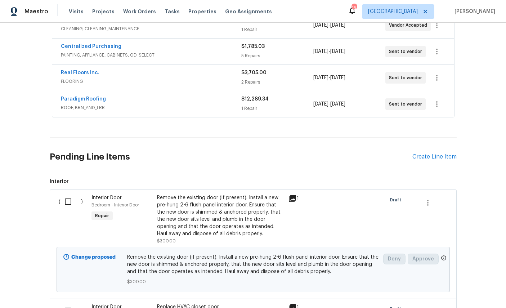
scroll to position [261, 0]
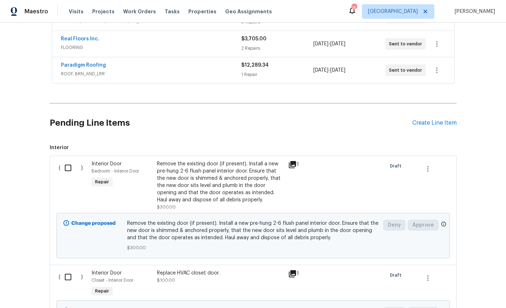
click at [73, 160] on input "checkbox" at bounding box center [70, 167] width 21 height 15
checkbox input "true"
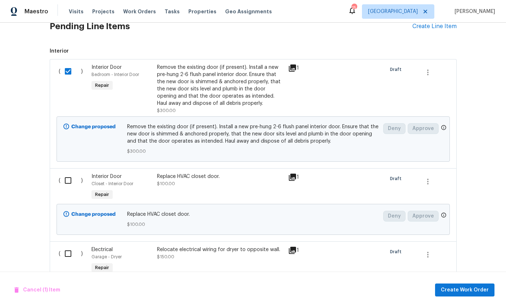
scroll to position [365, 0]
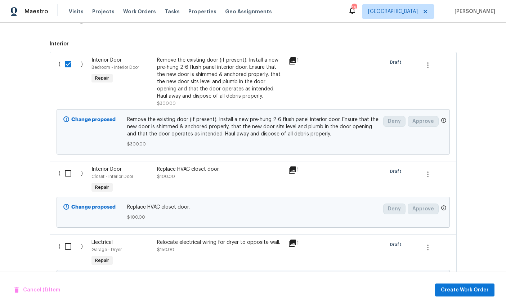
click at [60, 166] on input "checkbox" at bounding box center [70, 173] width 21 height 15
checkbox input "true"
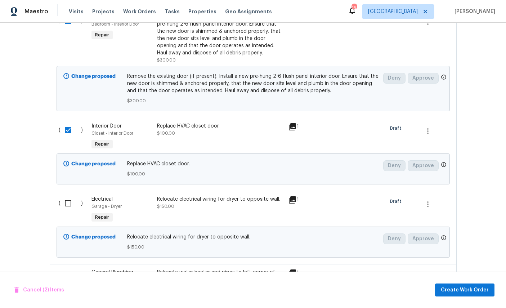
scroll to position [467, 0]
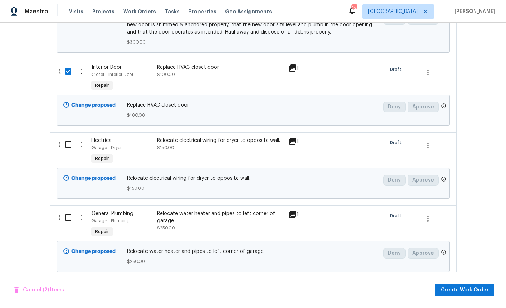
click at [68, 137] on input "checkbox" at bounding box center [70, 144] width 21 height 15
checkbox input "true"
click at [68, 205] on div "( ) General Plumbing Garage - Plumbing Repair Relocate water heater and pipes t…" at bounding box center [253, 241] width 407 height 73
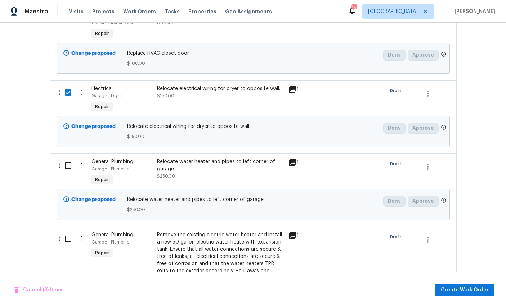
scroll to position [590, 0]
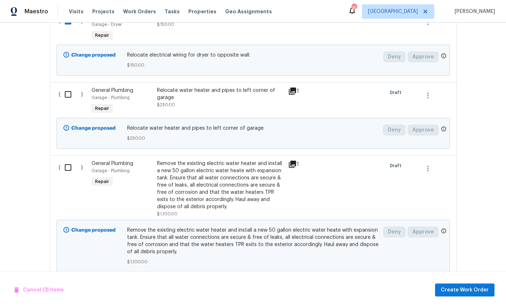
click at [68, 87] on input "checkbox" at bounding box center [70, 94] width 21 height 15
checkbox input "true"
click at [67, 160] on input "checkbox" at bounding box center [70, 167] width 21 height 15
checkbox input "true"
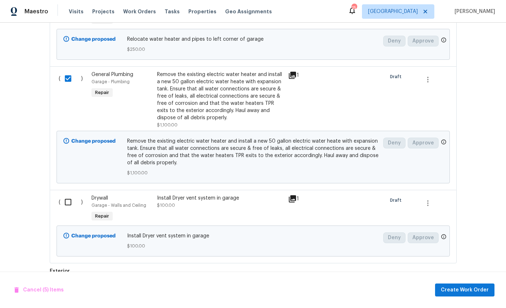
scroll to position [709, 0]
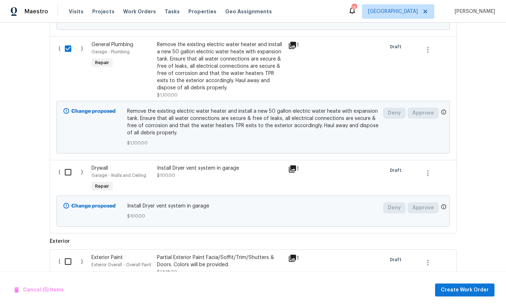
click at [72, 160] on div "( ) Drywall Garage - Walls and Ceiling Repair Install Dryer vent system in gara…" at bounding box center [253, 196] width 407 height 73
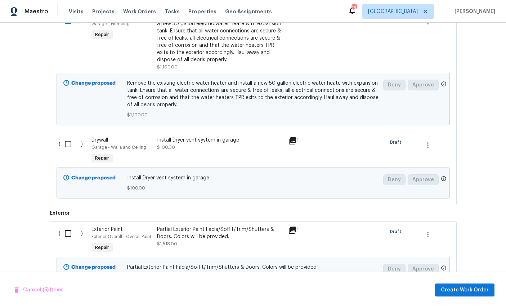
scroll to position [799, 0]
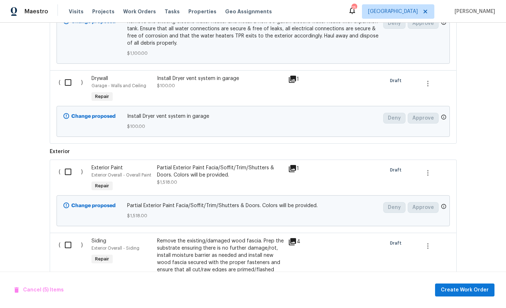
click at [67, 164] on input "checkbox" at bounding box center [70, 171] width 21 height 15
checkbox input "true"
click at [61, 237] on input "checkbox" at bounding box center [70, 244] width 21 height 15
checkbox input "true"
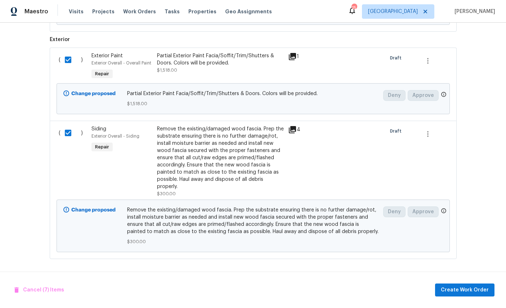
scroll to position [914, 0]
click at [466, 290] on span "Create Work Order" at bounding box center [465, 290] width 48 height 9
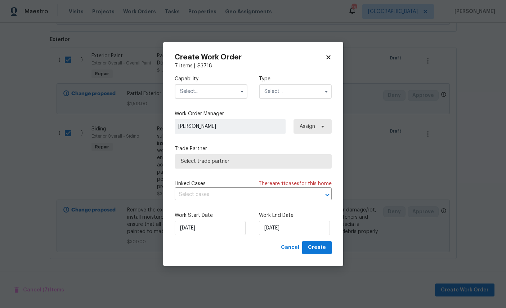
click at [201, 91] on input "text" at bounding box center [211, 91] width 73 height 14
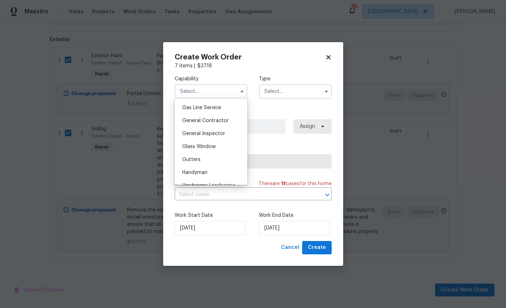
scroll to position [329, 0]
click at [214, 124] on span "General Contractor" at bounding box center [205, 121] width 46 height 5
type input "General Contractor"
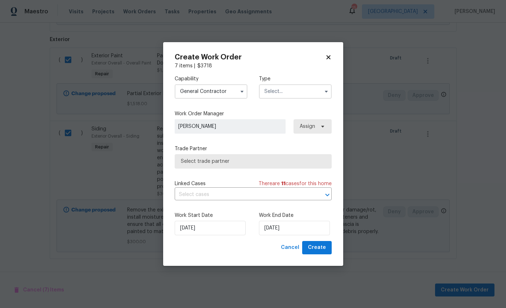
click at [291, 91] on input "text" at bounding box center [295, 91] width 73 height 14
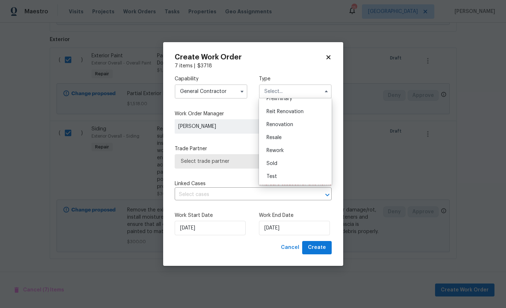
scroll to position [170, 0]
click at [286, 124] on span "Renovation" at bounding box center [279, 124] width 27 height 5
type input "Renovation"
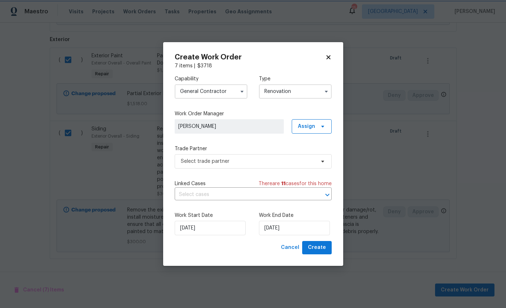
scroll to position [0, 0]
click at [255, 162] on span "Select trade partner" at bounding box center [248, 161] width 134 height 7
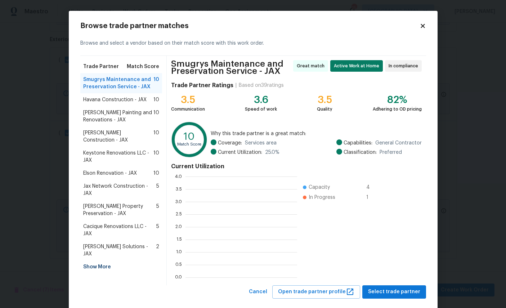
scroll to position [101, 112]
click at [395, 292] on span "Select trade partner" at bounding box center [394, 291] width 52 height 9
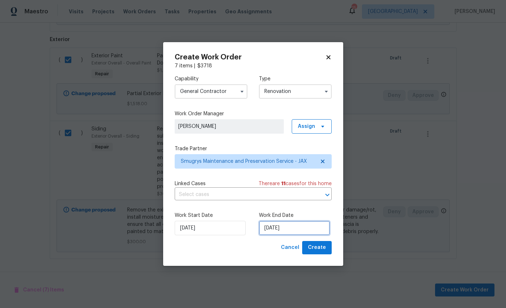
click at [303, 230] on input "[DATE]" at bounding box center [294, 228] width 71 height 14
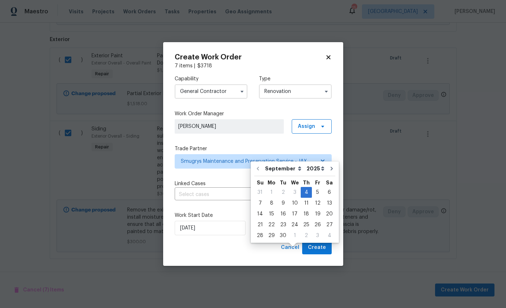
scroll to position [27, 0]
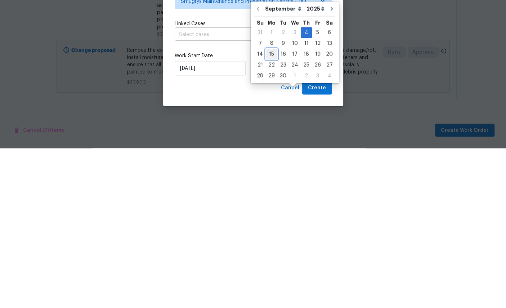
click at [273, 209] on div "15" at bounding box center [272, 214] width 12 height 10
type input "[DATE]"
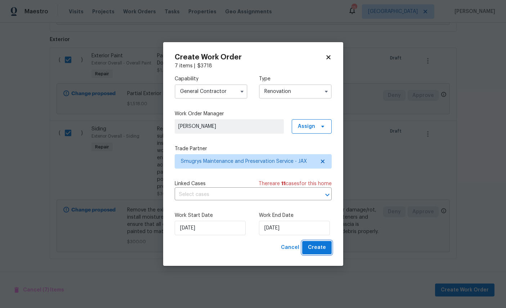
click at [317, 248] on span "Create" at bounding box center [317, 247] width 18 height 9
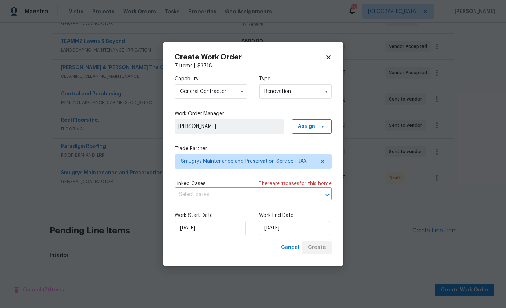
scroll to position [153, 0]
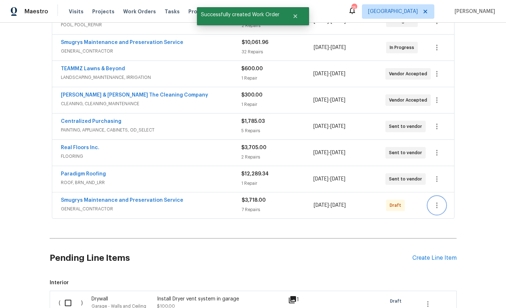
click at [439, 201] on icon "button" at bounding box center [436, 205] width 9 height 9
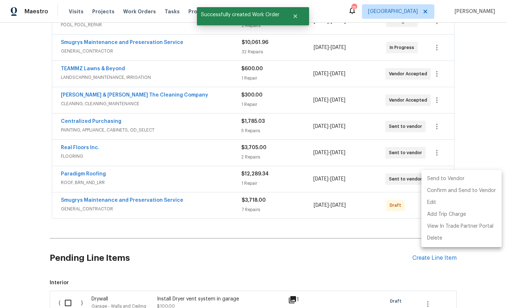
click at [452, 180] on li "Send to Vendor" at bounding box center [461, 179] width 80 height 12
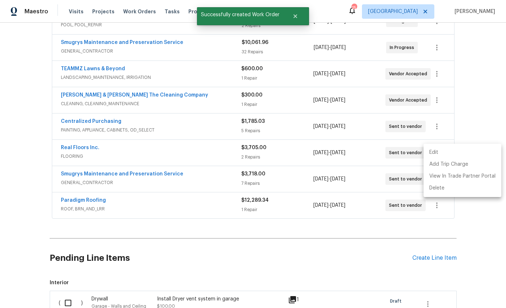
click at [81, 18] on div at bounding box center [253, 154] width 506 height 308
click at [79, 40] on link "Smugrys Maintenance and Preservation Service" at bounding box center [122, 42] width 122 height 5
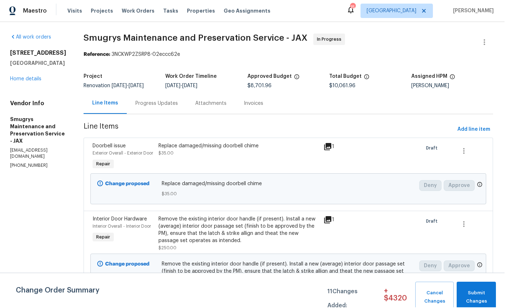
scroll to position [27, 0]
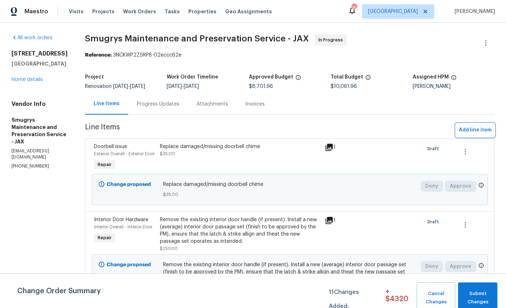
click at [476, 126] on span "Add line item" at bounding box center [475, 130] width 33 height 9
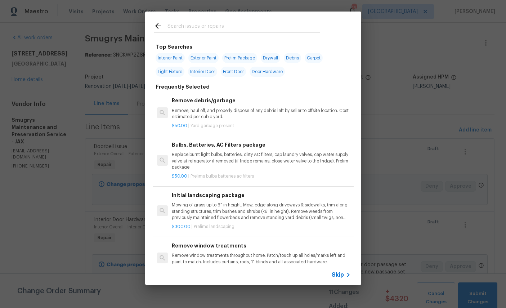
click at [247, 28] on input "text" at bounding box center [243, 27] width 153 height 11
type input "Light"
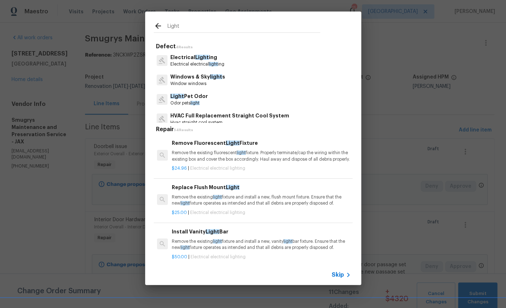
click at [202, 58] on span "Light" at bounding box center [202, 57] width 14 height 5
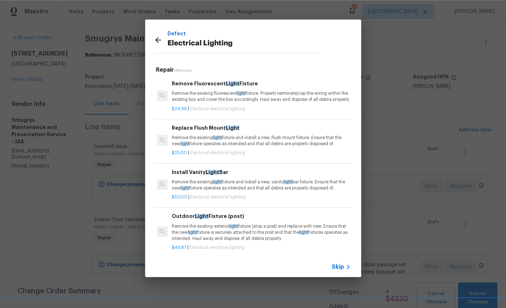
click at [258, 147] on p "Remove the existing light fixture and install a new, flush mount fixture. Ensur…" at bounding box center [261, 141] width 179 height 12
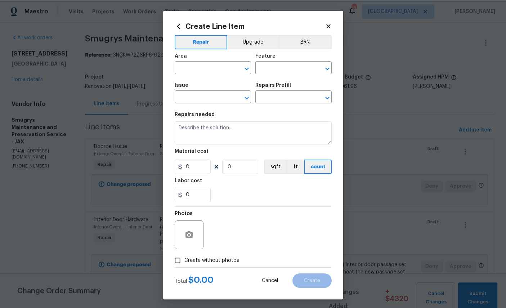
type input "Electrical Lighting"
type input "Replace Flush Mount Light $25.00"
type textarea "Remove the existing light fixture and install a new, flush mount fixture. Ensur…"
type input "25"
type input "1"
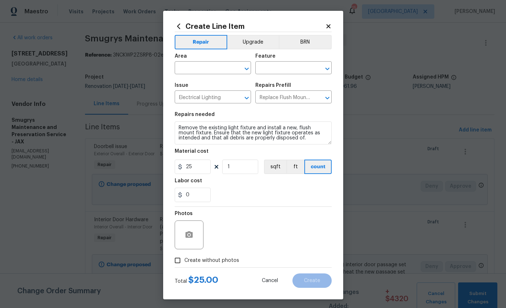
click at [211, 69] on input "text" at bounding box center [203, 68] width 56 height 11
click at [203, 107] on li "Kitchen" at bounding box center [213, 113] width 76 height 12
type input "Kitchen"
click at [279, 69] on input "text" at bounding box center [283, 68] width 56 height 11
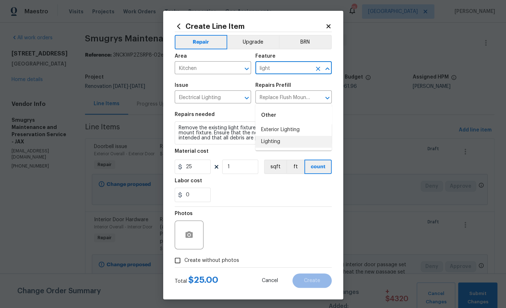
click at [278, 136] on li "Lighting" at bounding box center [293, 142] width 76 height 12
type input "Lighting"
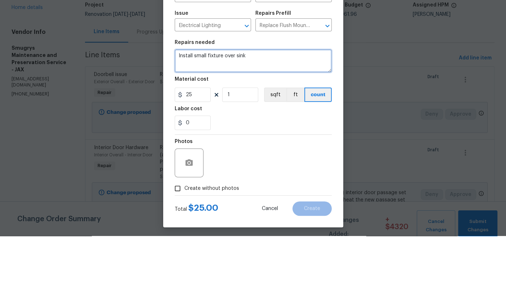
type textarea "Install small fixture over sink"
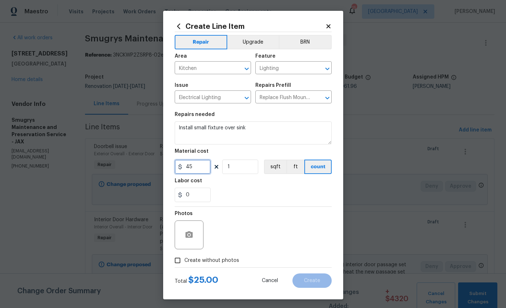
type input "45"
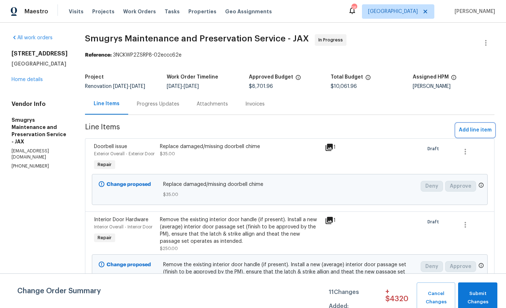
click at [477, 130] on span "Add line item" at bounding box center [475, 130] width 33 height 9
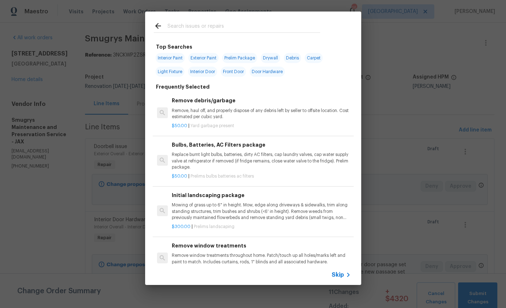
click at [221, 27] on input "text" at bounding box center [243, 27] width 153 height 11
click at [221, 26] on input "text" at bounding box center [243, 27] width 153 height 11
type input "Light"
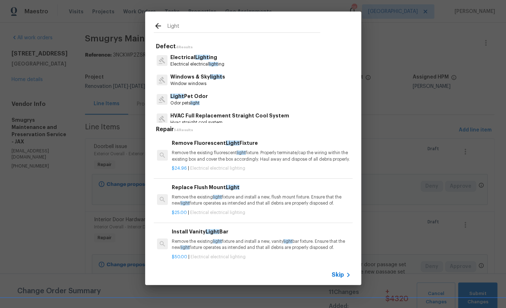
click at [199, 54] on p "Electrical Light ing" at bounding box center [197, 58] width 54 height 8
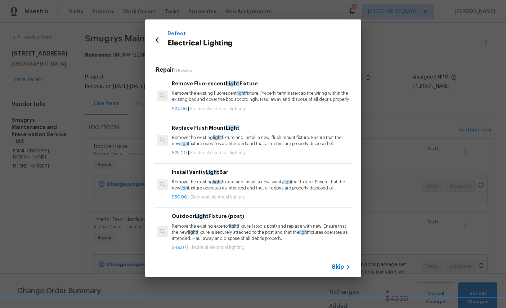
click at [216, 132] on h6 "Replace Flush Mount Light" at bounding box center [261, 128] width 179 height 8
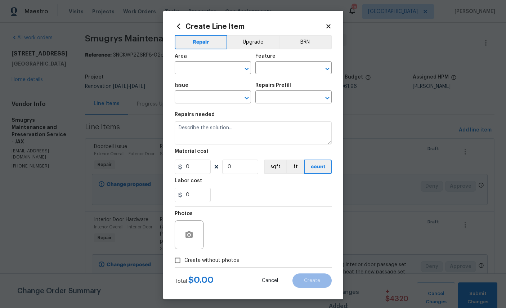
type input "Electrical Lighting"
type textarea "Remove the existing light fixture and install a new, flush mount fixture. Ensur…"
type input "1"
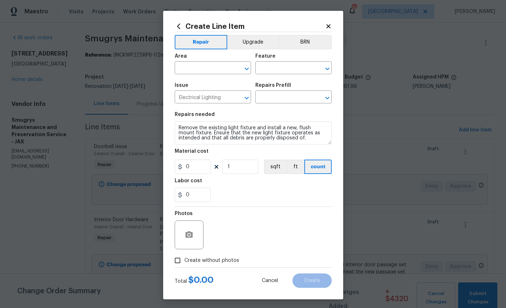
type input "Replace Flush Mount Light $25.00"
type input "25"
click at [209, 70] on input "text" at bounding box center [203, 68] width 56 height 11
click at [188, 87] on li "Kitchen" at bounding box center [213, 86] width 76 height 12
type input "Kitchen"
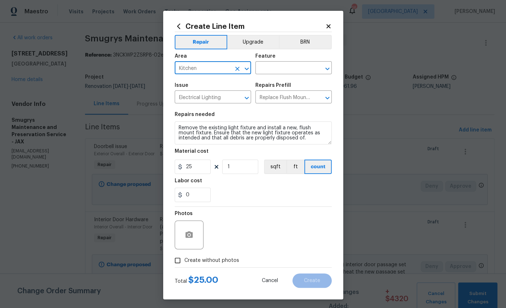
click at [297, 69] on input "text" at bounding box center [283, 68] width 56 height 11
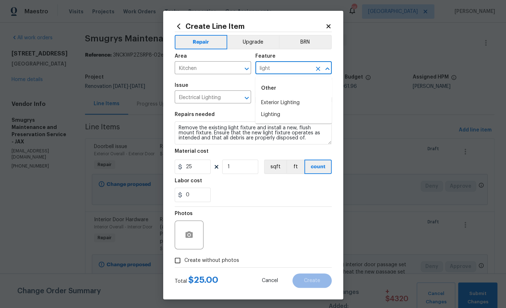
click at [272, 115] on li "Lighting" at bounding box center [293, 115] width 76 height 12
type input "Lighting"
click at [194, 236] on button "button" at bounding box center [188, 234] width 17 height 17
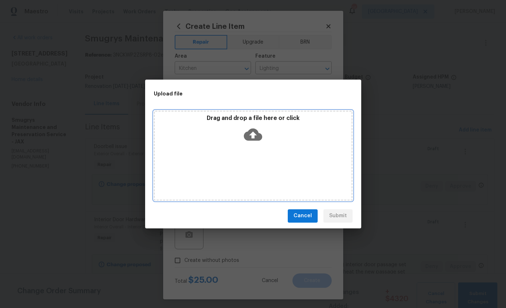
click at [250, 136] on icon at bounding box center [253, 134] width 18 height 12
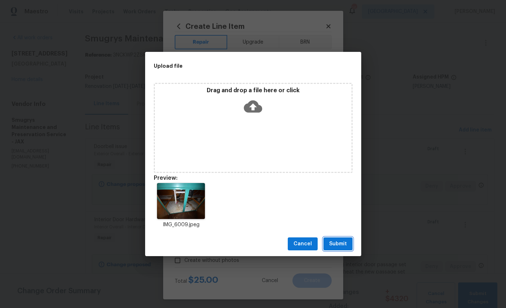
click at [342, 246] on span "Submit" at bounding box center [338, 243] width 18 height 9
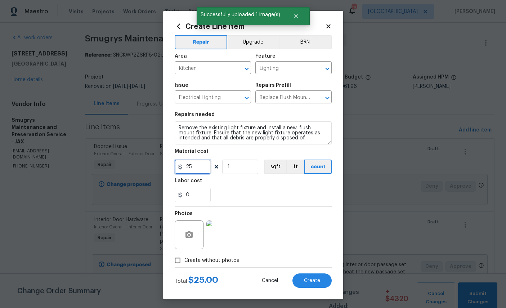
click at [201, 168] on input "25" at bounding box center [193, 167] width 36 height 14
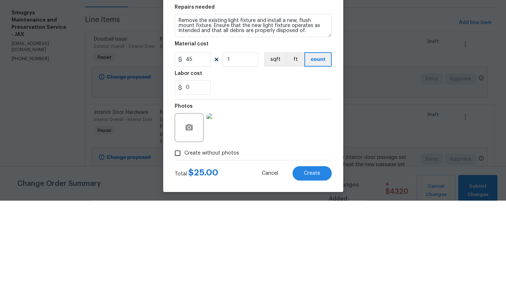
scroll to position [27, 0]
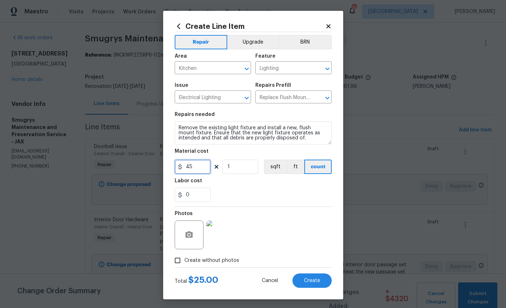
type input "45"
click at [313, 283] on span "Create" at bounding box center [312, 280] width 16 height 5
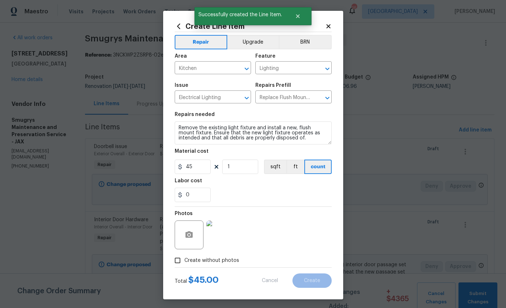
scroll to position [0, 0]
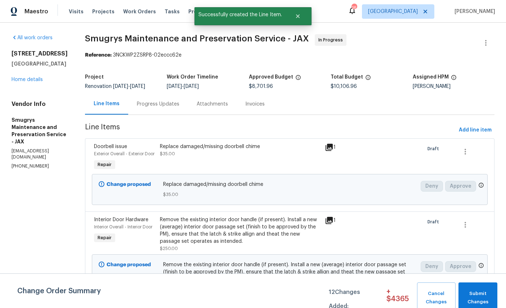
click at [25, 82] on link "Home details" at bounding box center [27, 79] width 31 height 5
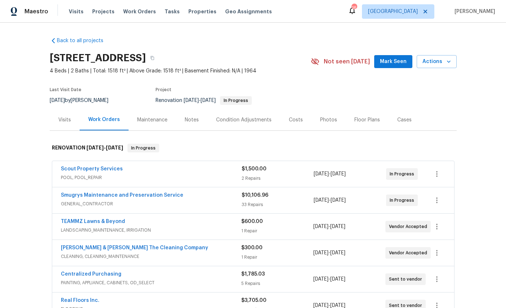
click at [65, 171] on link "Scout Property Services" at bounding box center [92, 168] width 62 height 5
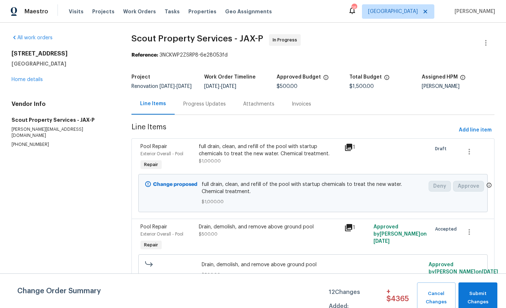
click at [23, 82] on link "Home details" at bounding box center [27, 79] width 31 height 5
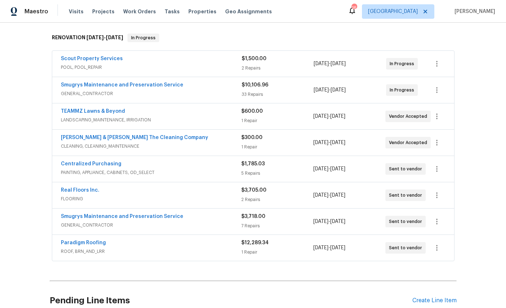
scroll to position [145, 0]
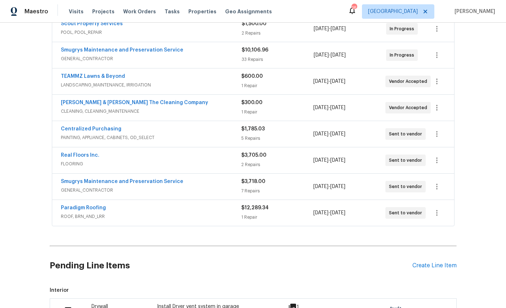
click at [69, 179] on link "Smugrys Maintenance and Preservation Service" at bounding box center [122, 181] width 122 height 5
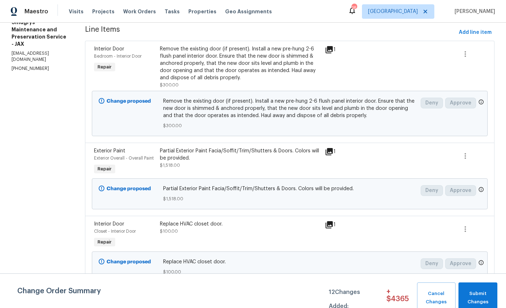
scroll to position [99, 0]
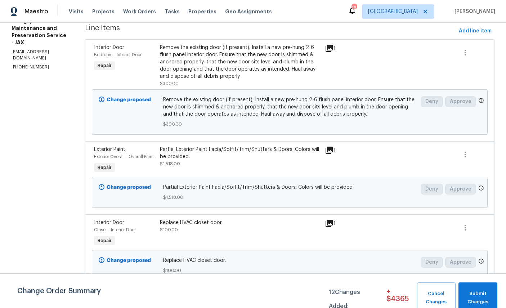
click at [96, 154] on div "Exterior Overall - Overall Paint" at bounding box center [125, 156] width 62 height 7
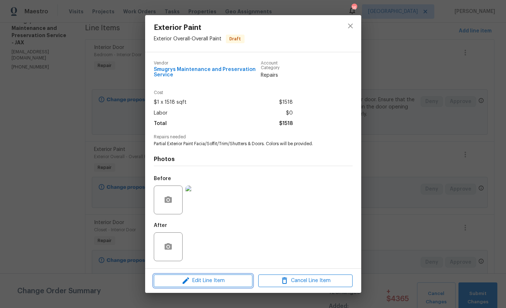
click at [222, 285] on span "Edit Line Item" at bounding box center [203, 280] width 94 height 9
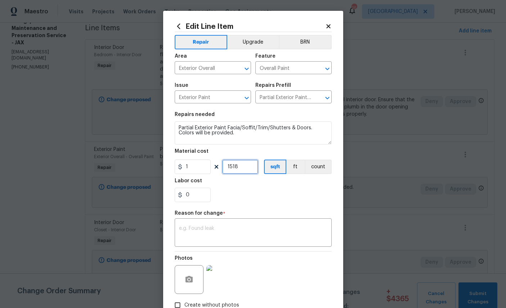
click at [250, 169] on input "1518" at bounding box center [240, 167] width 36 height 14
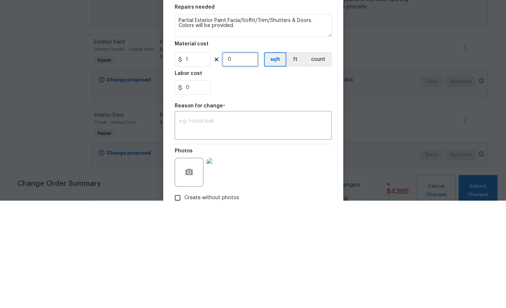
type input "0"
click at [199, 160] on input "1" at bounding box center [193, 167] width 36 height 14
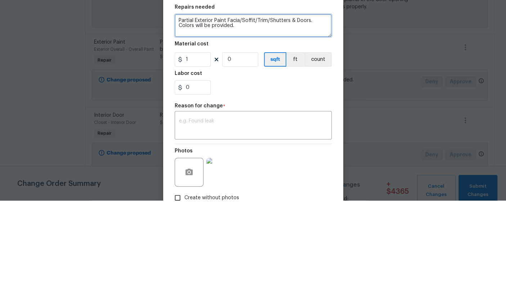
click at [260, 121] on textarea "Partial Exterior Paint Facia/Soffit/Trim/Shutters & Doors. Colors will be provi…" at bounding box center [253, 132] width 157 height 23
click at [319, 121] on textarea "Partial Exterior Paint Facia/Soffit/Trim/Shutters & Doors. Colors will be provi…" at bounding box center [253, 132] width 157 height 23
type textarea "Partial Exterior Paint Facia/Soffit/Trim/Shutters & Doors, front porch and rear…"
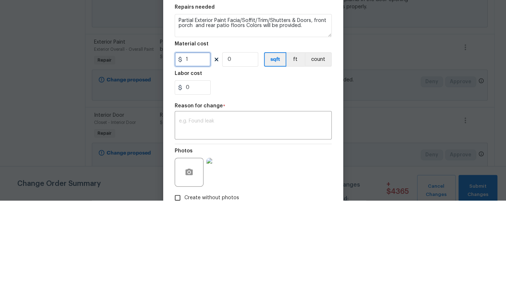
click at [198, 160] on input "1" at bounding box center [193, 167] width 36 height 14
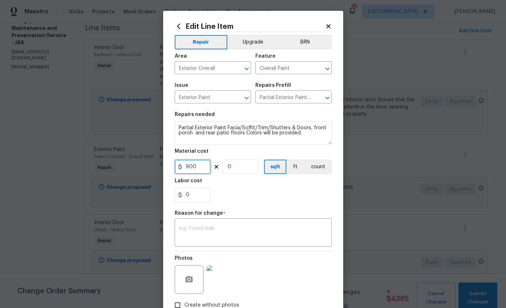
type input "900"
click at [279, 233] on textarea at bounding box center [253, 233] width 148 height 15
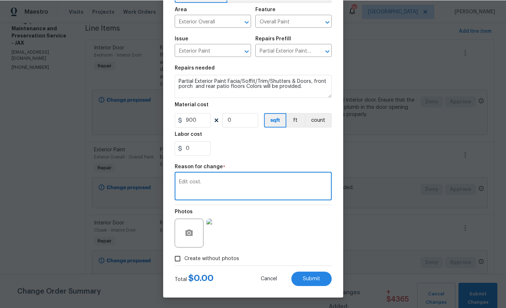
scroll to position [52, 0]
type textarea "Edit cost."
click at [295, 232] on div "Photos" at bounding box center [253, 228] width 157 height 47
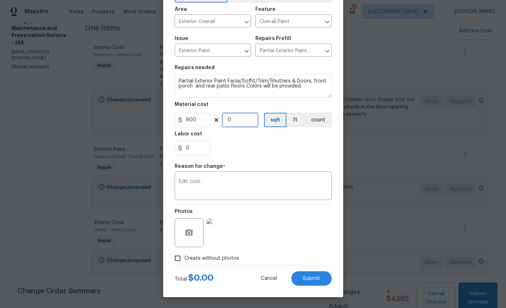
click at [244, 125] on input "0" at bounding box center [240, 120] width 36 height 14
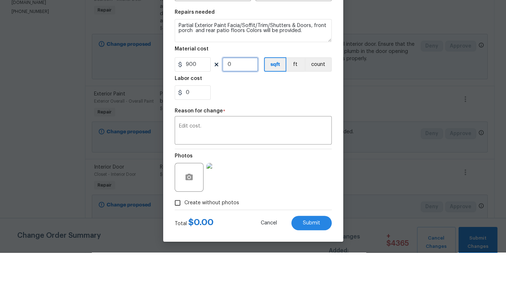
type input "1"
click at [275, 141] on div "0" at bounding box center [253, 148] width 157 height 14
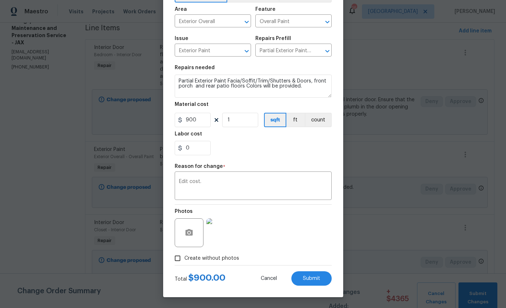
click at [318, 277] on span "Submit" at bounding box center [311, 278] width 17 height 5
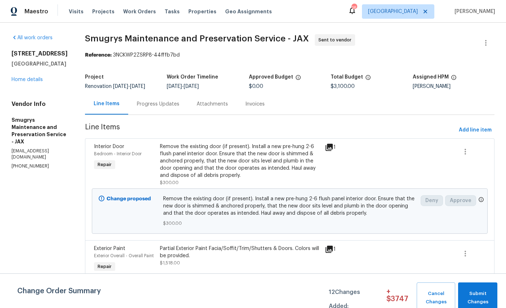
scroll to position [0, 0]
click at [25, 82] on link "Home details" at bounding box center [27, 79] width 31 height 5
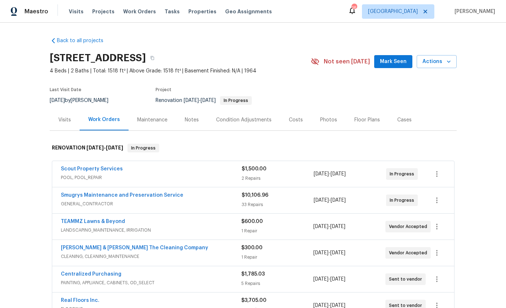
click at [79, 197] on link "Smugrys Maintenance and Preservation Service" at bounding box center [122, 195] width 122 height 5
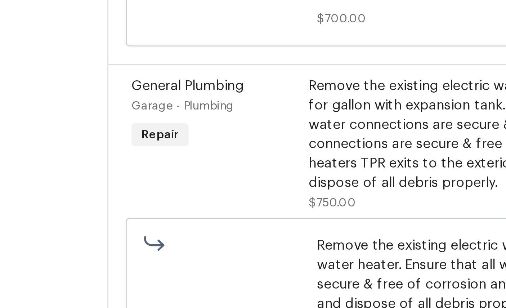
scroll to position [2006, 0]
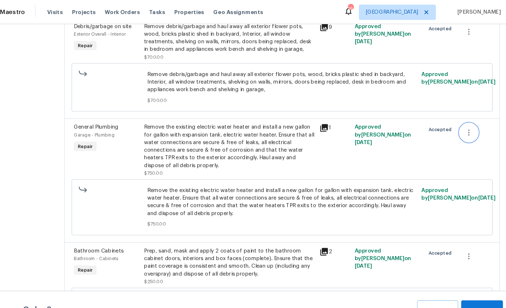
click at [461, 120] on icon "button" at bounding box center [465, 124] width 9 height 9
click at [432, 117] on li "Cancel" at bounding box center [446, 120] width 28 height 12
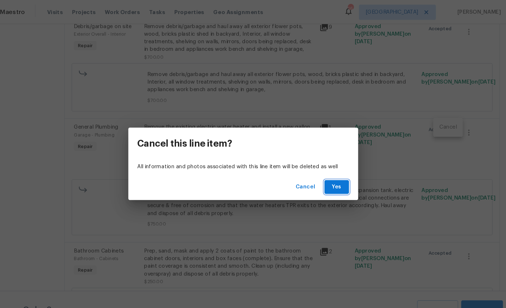
click at [335, 176] on span "Yes" at bounding box center [341, 175] width 12 height 9
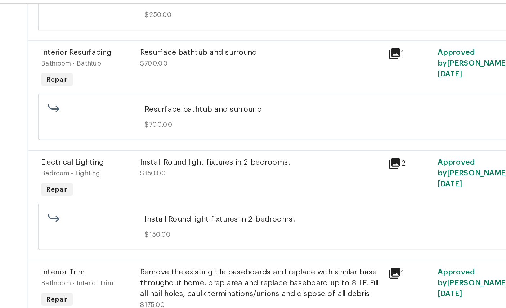
scroll to position [2160, 0]
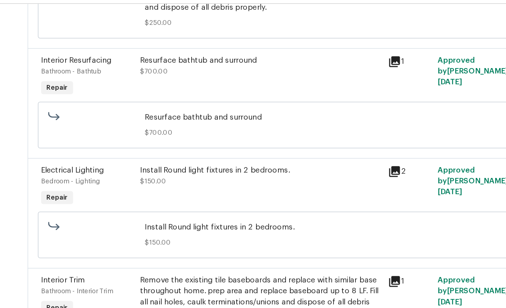
click at [94, 203] on div "Interior Trim" at bounding box center [125, 206] width 62 height 7
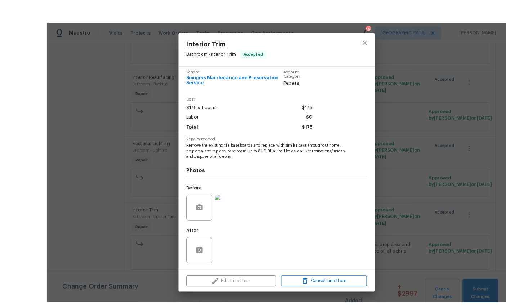
scroll to position [2, 0]
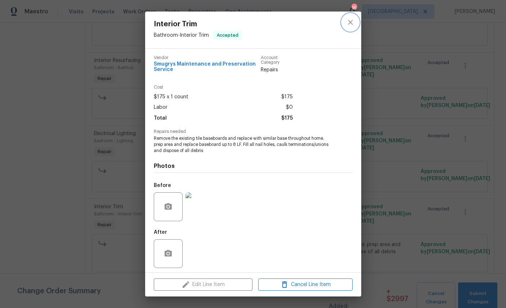
click at [356, 19] on button "close" at bounding box center [350, 22] width 17 height 17
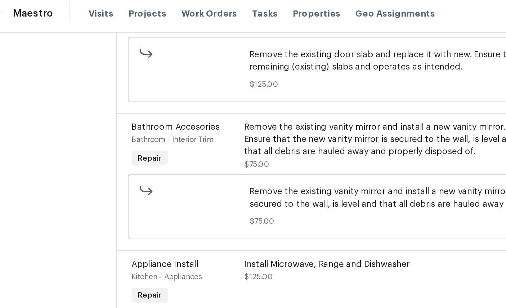
scroll to position [892, 0]
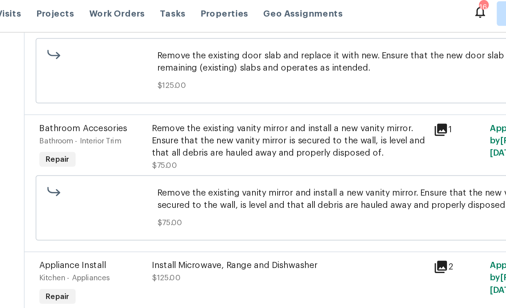
click at [94, 76] on span "Bathroom Accesories" at bounding box center [119, 78] width 51 height 5
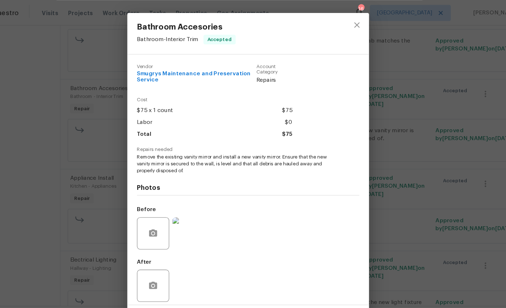
scroll to position [13, 0]
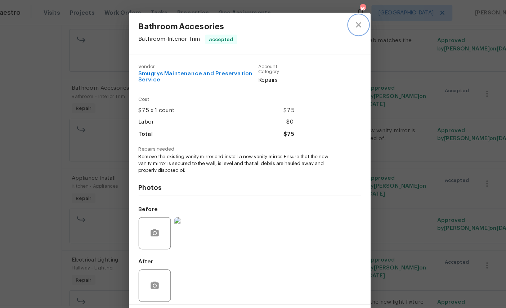
click at [348, 24] on icon "close" at bounding box center [350, 22] width 5 height 5
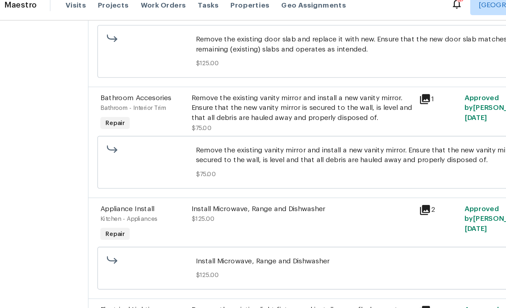
scroll to position [0, 0]
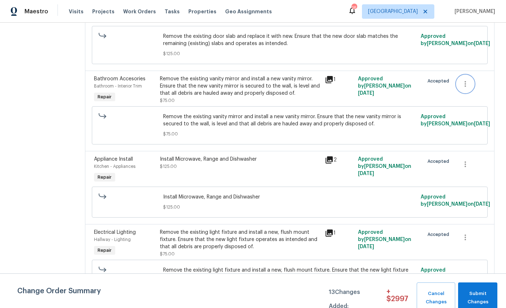
click at [466, 82] on icon "button" at bounding box center [465, 84] width 9 height 9
click at [472, 80] on li "Cancel" at bounding box center [470, 81] width 28 height 12
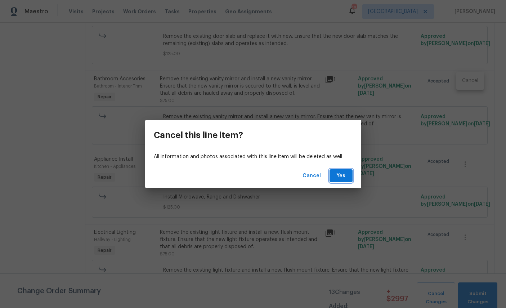
click at [344, 175] on span "Yes" at bounding box center [341, 175] width 12 height 9
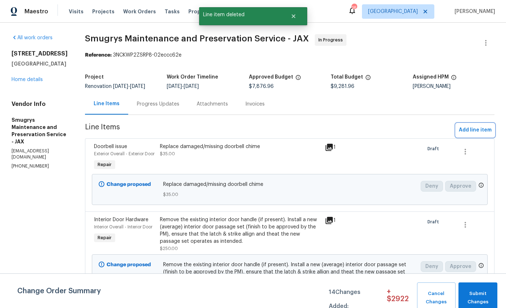
click at [479, 125] on button "Add line item" at bounding box center [475, 130] width 39 height 13
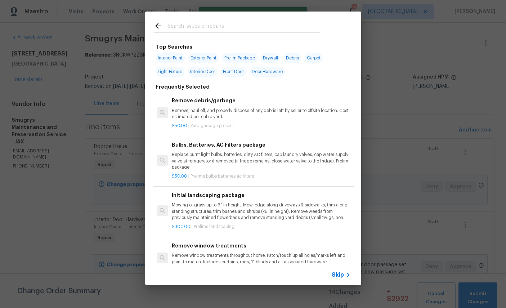
click at [234, 26] on input "text" at bounding box center [243, 27] width 153 height 11
type input "Mirror"
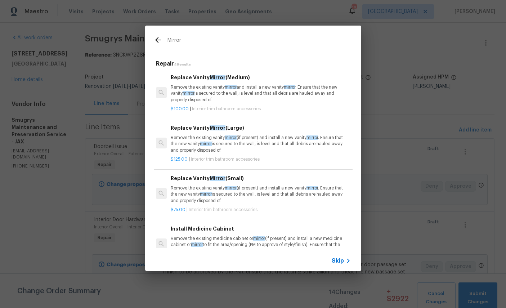
scroll to position [0, 1]
click at [239, 86] on p "Remove the existing vanity mirror and install a new vanity mirror . Ensure that…" at bounding box center [260, 93] width 179 height 18
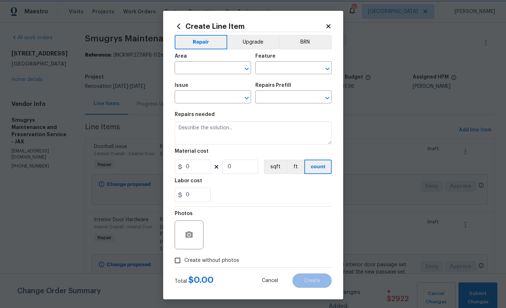
type input "Interior Trim"
type input "Bathroom Accesories"
type input "Replace Vanity Mirror (Medium) $100.00"
type textarea "Remove the existing vanity mirror and install a new vanity mirror. Ensure that …"
type input "100"
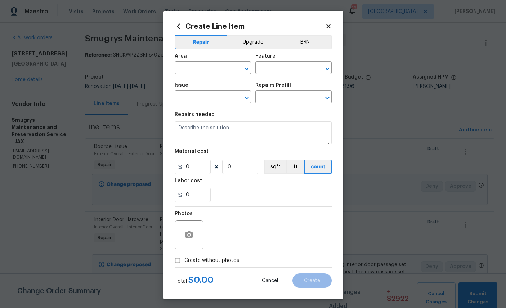
type input "1"
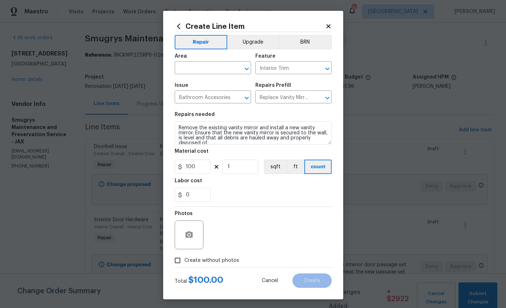
click at [207, 68] on input "text" at bounding box center [203, 68] width 56 height 11
click at [200, 87] on li "Bathroom" at bounding box center [213, 86] width 76 height 12
type input "Bathroom"
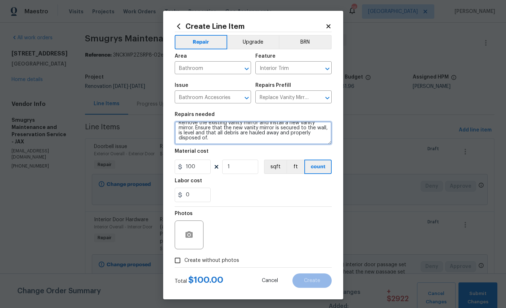
scroll to position [0, 0]
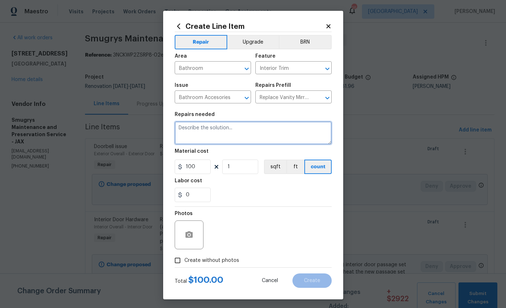
click at [237, 131] on textarea at bounding box center [253, 132] width 157 height 23
type textarea "Frame around mirror in hall bath."
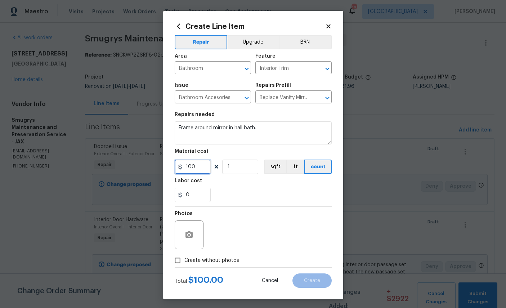
click at [199, 171] on input "100" at bounding box center [193, 167] width 36 height 14
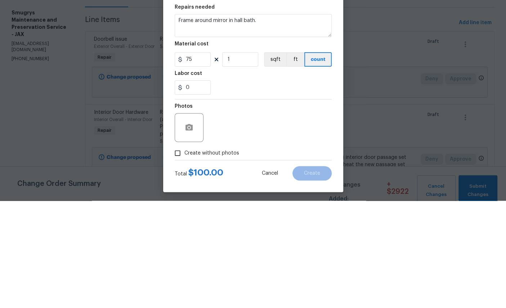
scroll to position [27, 0]
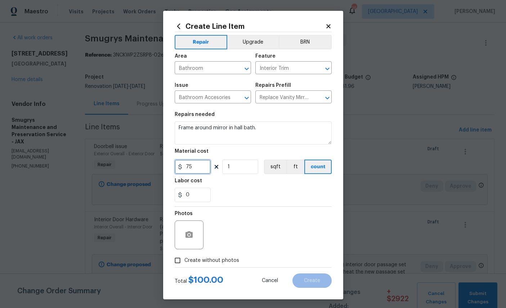
type input "75"
click at [291, 229] on div "Photos" at bounding box center [253, 230] width 157 height 47
click at [192, 238] on icon "button" at bounding box center [188, 234] width 7 height 6
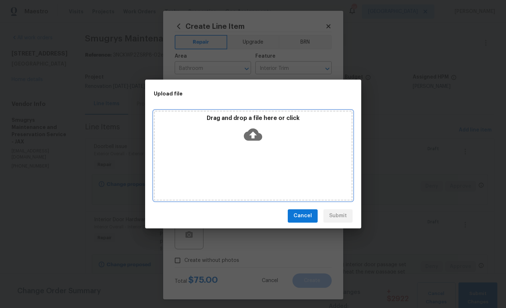
click at [260, 132] on icon at bounding box center [253, 134] width 18 height 18
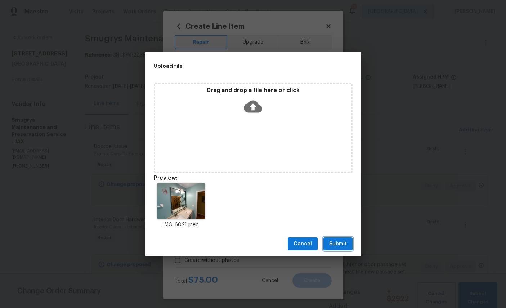
click at [342, 244] on span "Submit" at bounding box center [338, 243] width 18 height 9
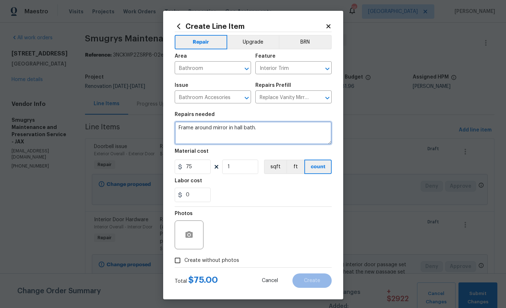
click at [278, 130] on textarea "Frame around mirror in hall bath." at bounding box center [253, 132] width 157 height 23
type textarea "Frame around mirror in hall bath with decorative trim."
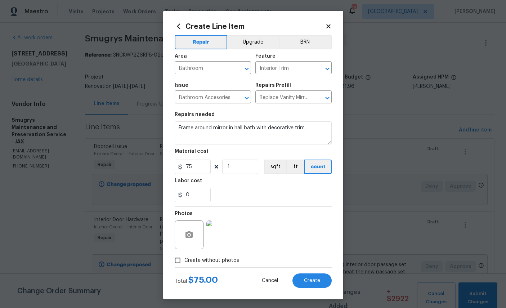
click at [313, 283] on span "Create" at bounding box center [312, 280] width 16 height 5
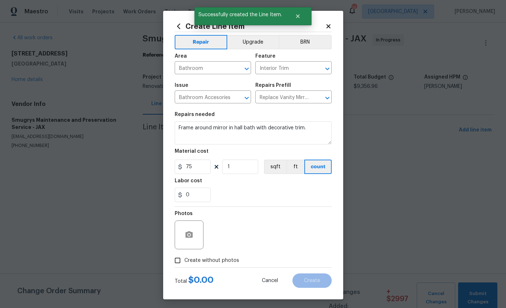
scroll to position [0, 0]
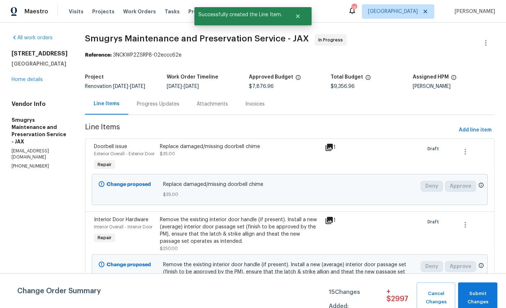
click at [27, 83] on div "[STREET_ADDRESS] Home details" at bounding box center [40, 66] width 56 height 33
click at [31, 82] on link "Home details" at bounding box center [27, 79] width 31 height 5
